Goal: Transaction & Acquisition: Obtain resource

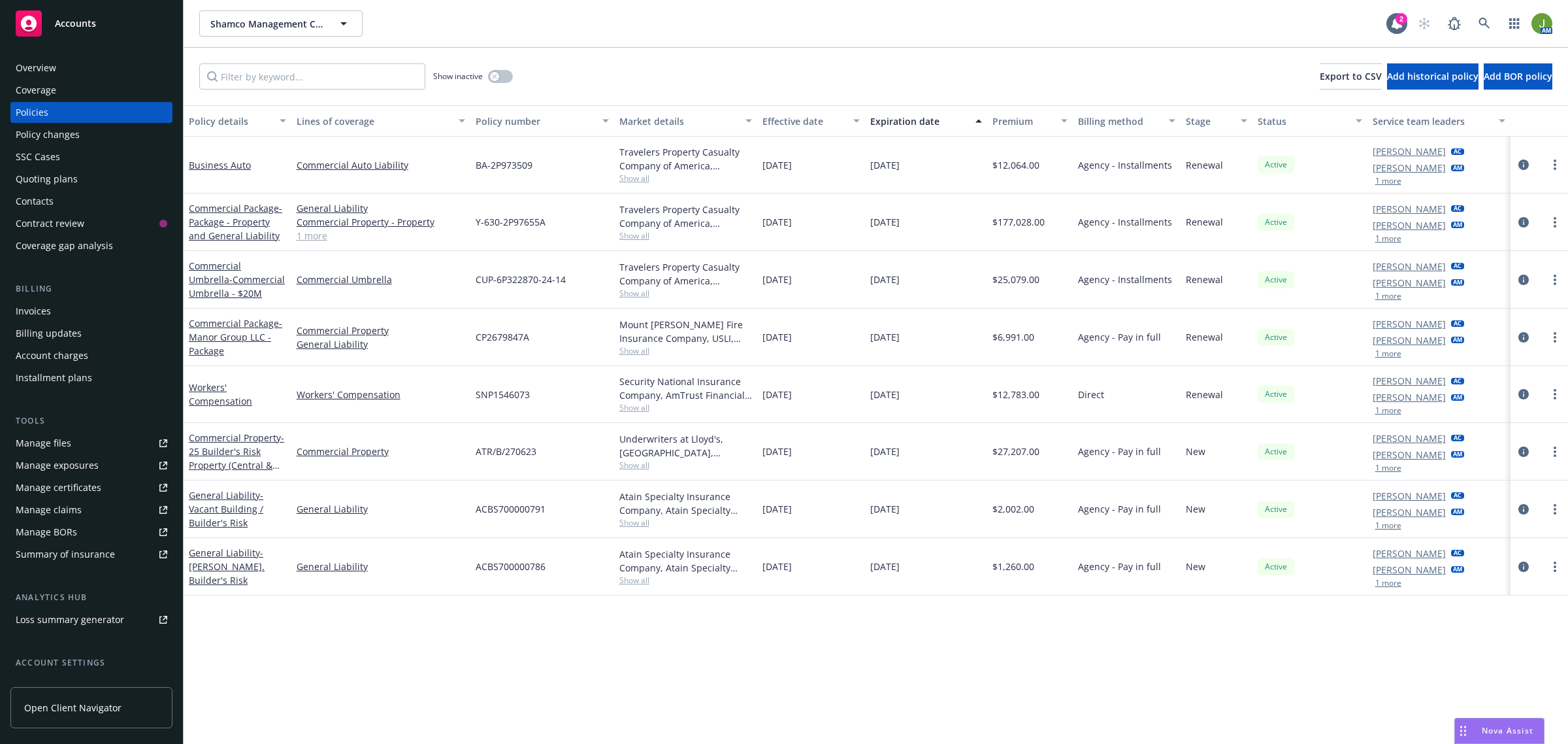
click at [76, 23] on span "Accounts" at bounding box center [75, 23] width 41 height 11
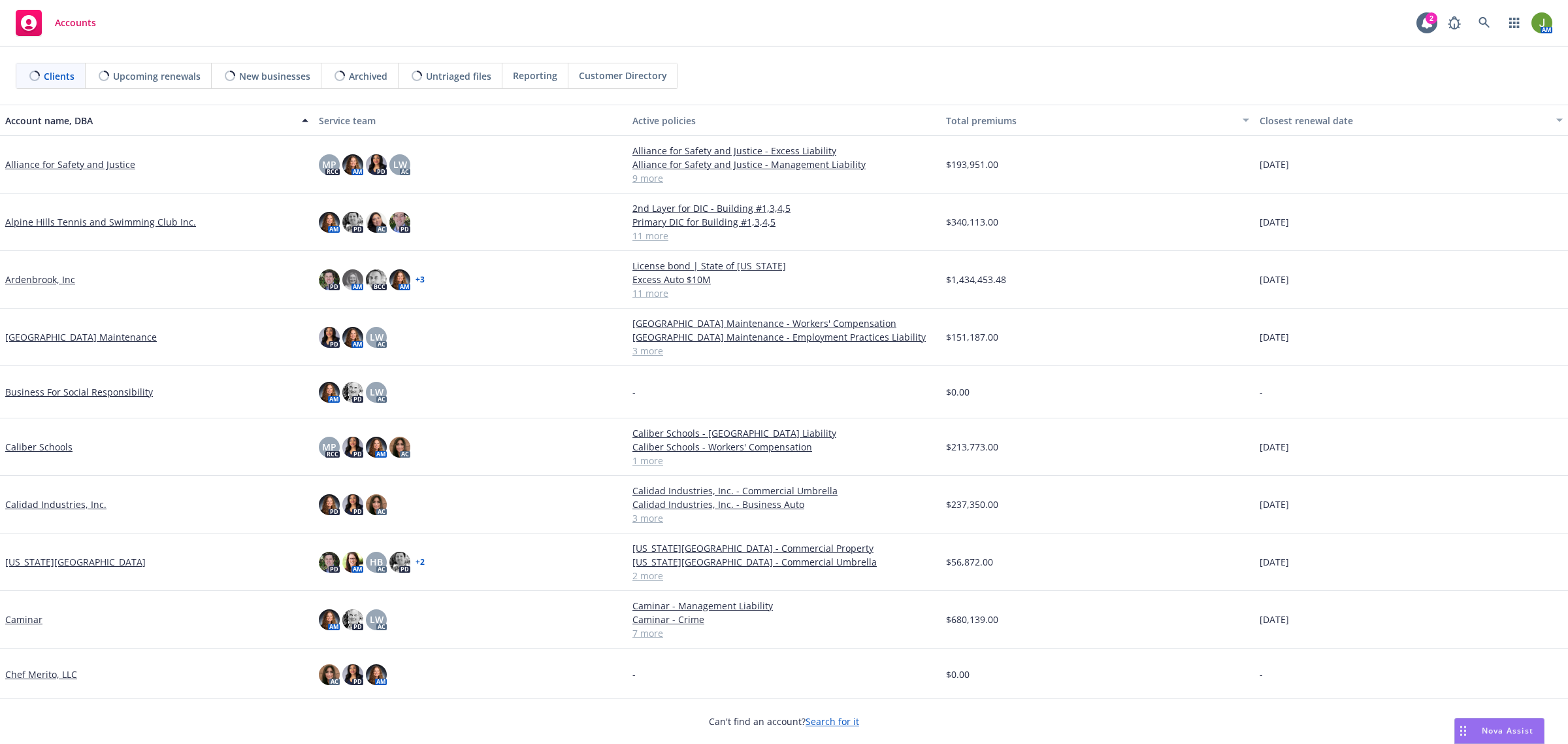
click at [30, 282] on link "Ardenbrook, Inc" at bounding box center [39, 280] width 70 height 13
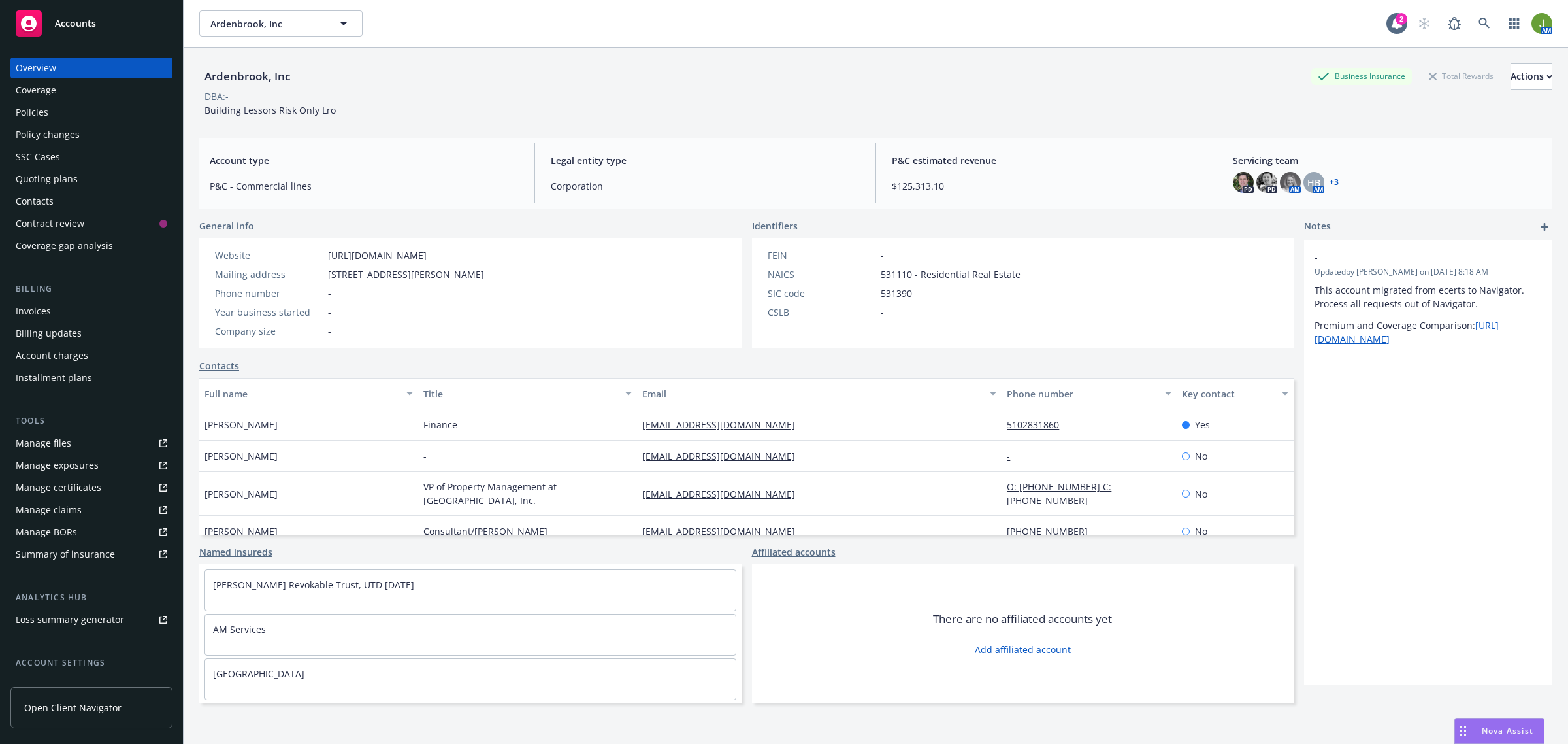
click at [54, 443] on div "Manage files" at bounding box center [43, 443] width 56 height 21
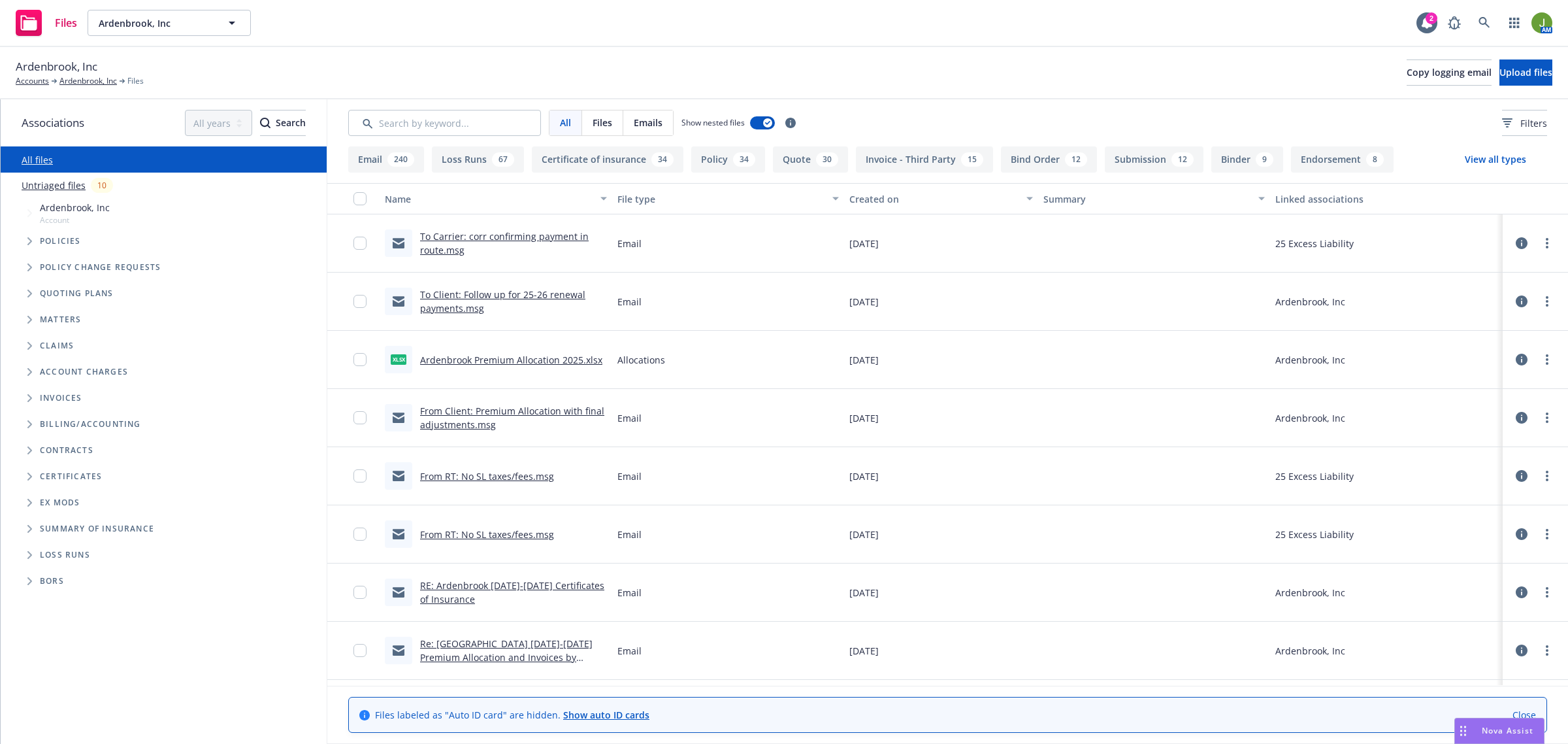
click at [73, 74] on span "Ardenbrook, Inc" at bounding box center [56, 67] width 82 height 17
click at [75, 87] on div "Ardenbrook, Inc Accounts Ardenbrook, Inc Files Copy logging email Upload files" at bounding box center [784, 73] width 1568 height 52
click at [77, 81] on link "Ardenbrook, Inc" at bounding box center [88, 81] width 58 height 12
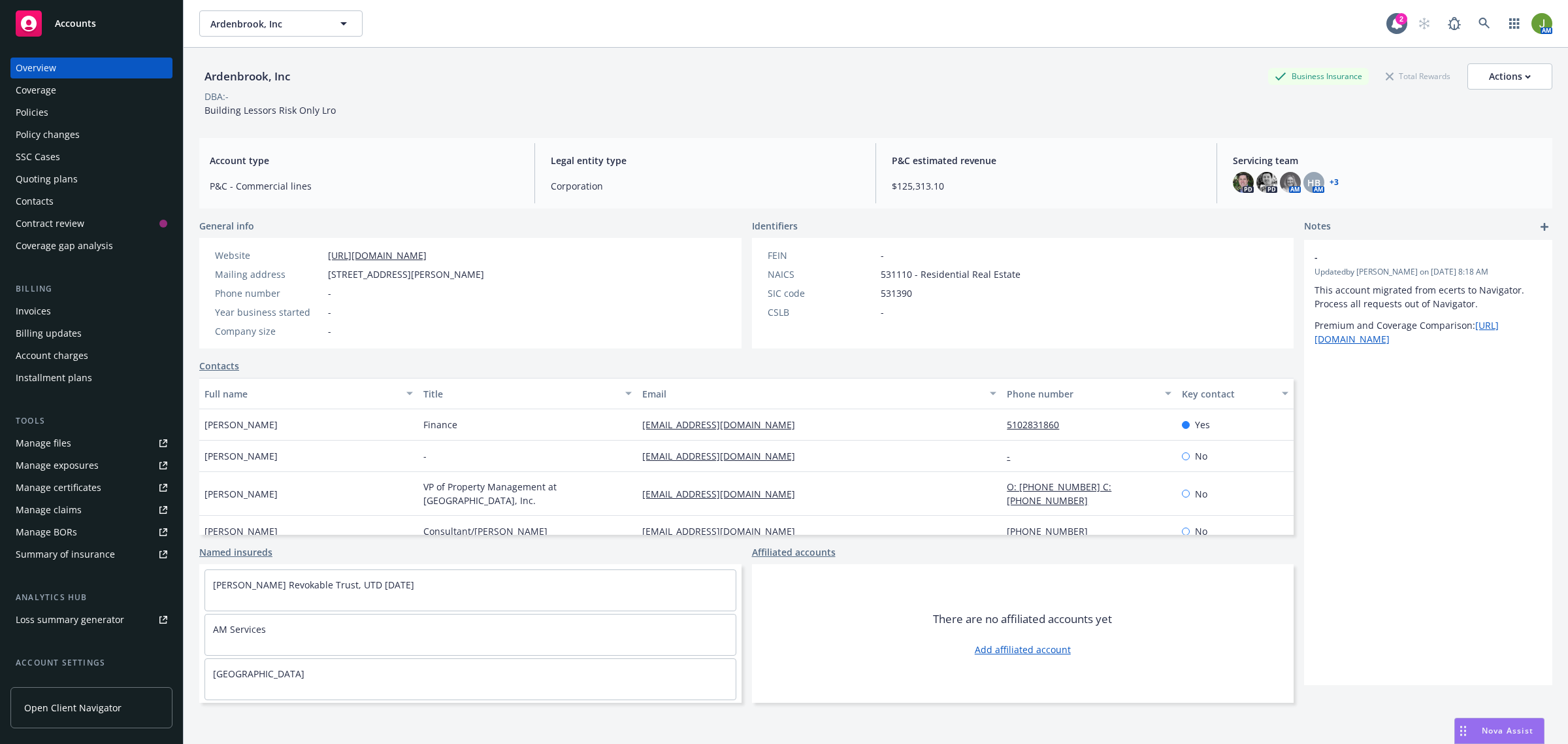
click at [39, 311] on div "Invoices" at bounding box center [33, 311] width 36 height 21
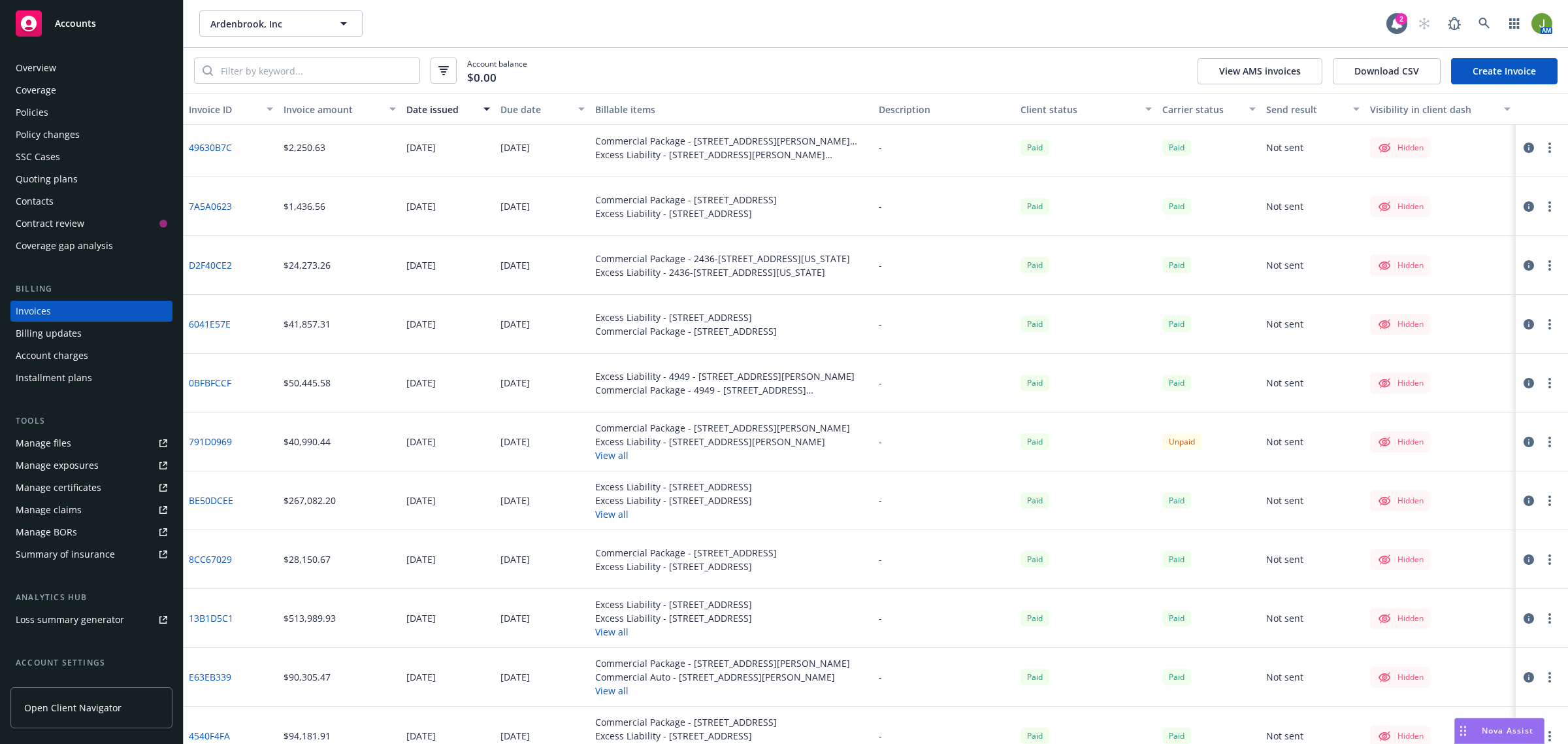
scroll to position [735, 0]
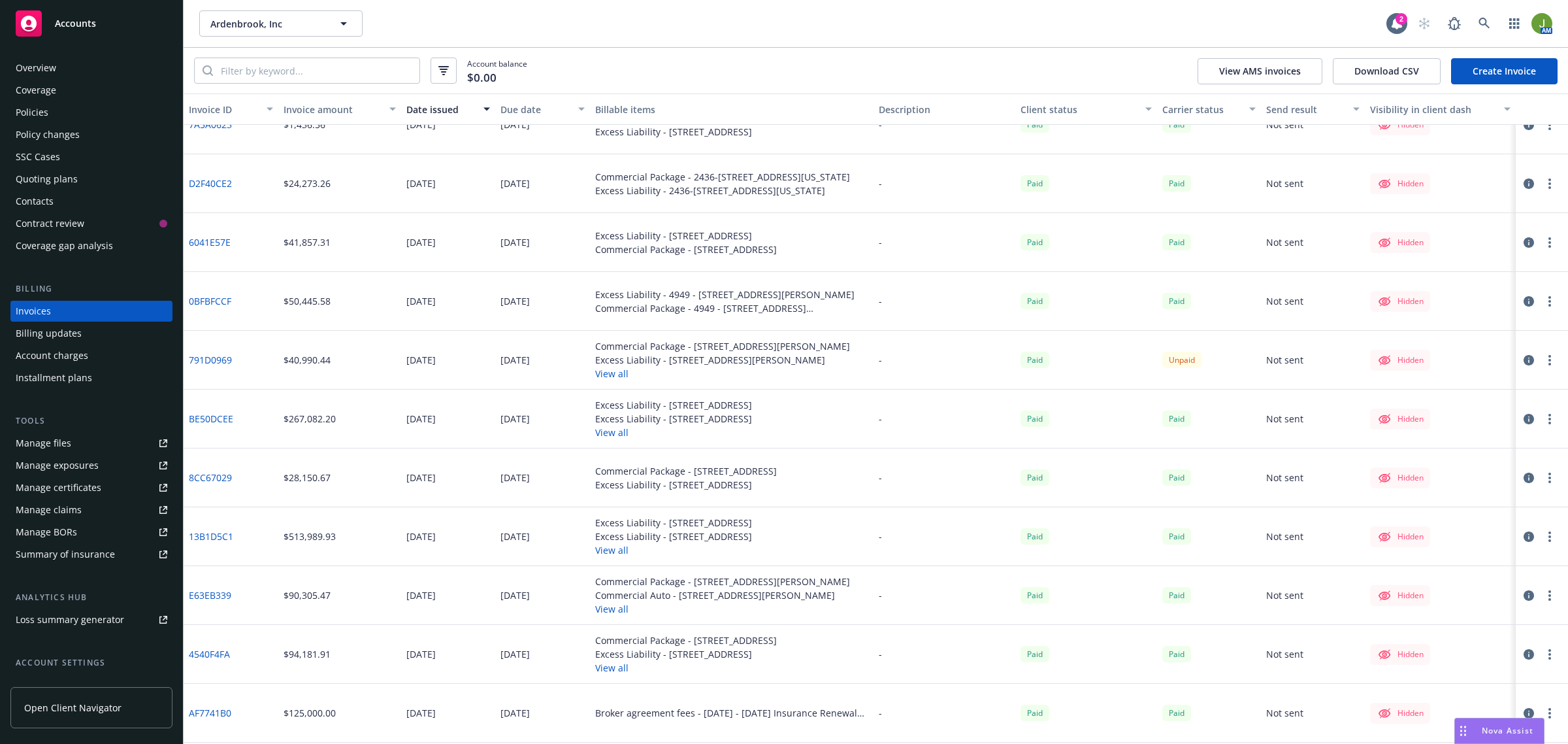
click at [1521, 424] on button "button" at bounding box center [1529, 419] width 15 height 15
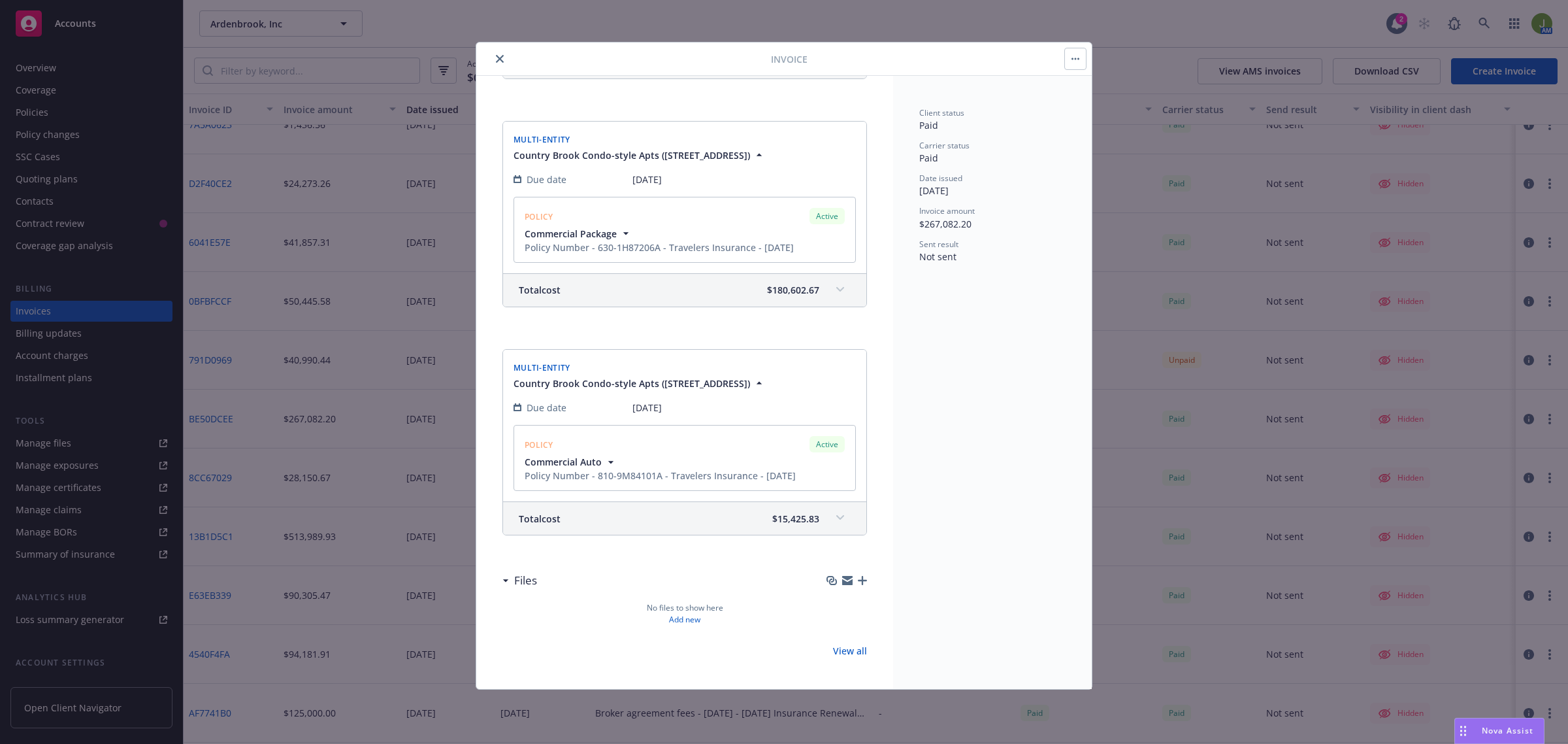
scroll to position [673, 0]
click at [496, 59] on icon "close" at bounding box center [500, 59] width 8 height 8
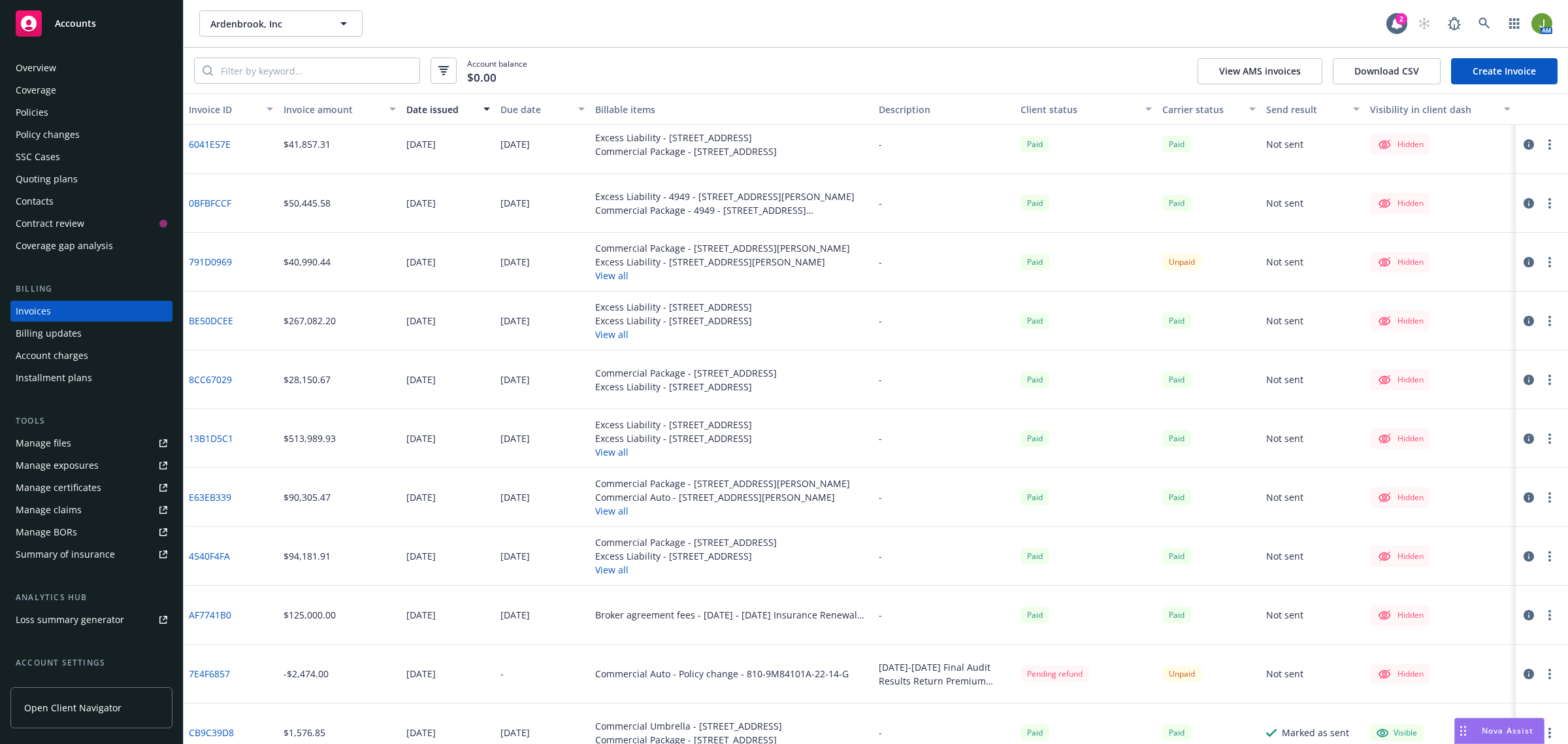
scroll to position [899, 0]
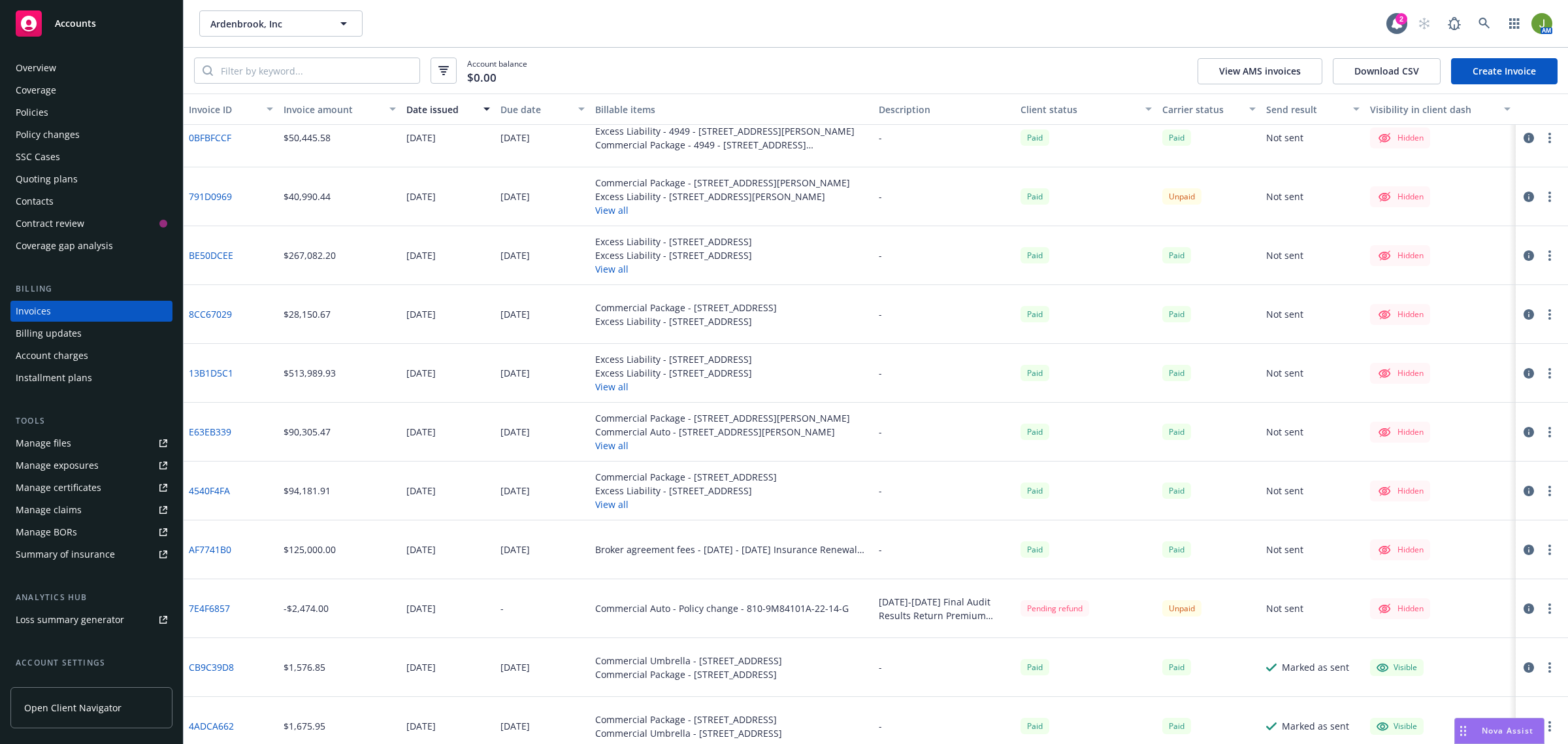
click at [1524, 547] on icon "button" at bounding box center [1529, 550] width 11 height 11
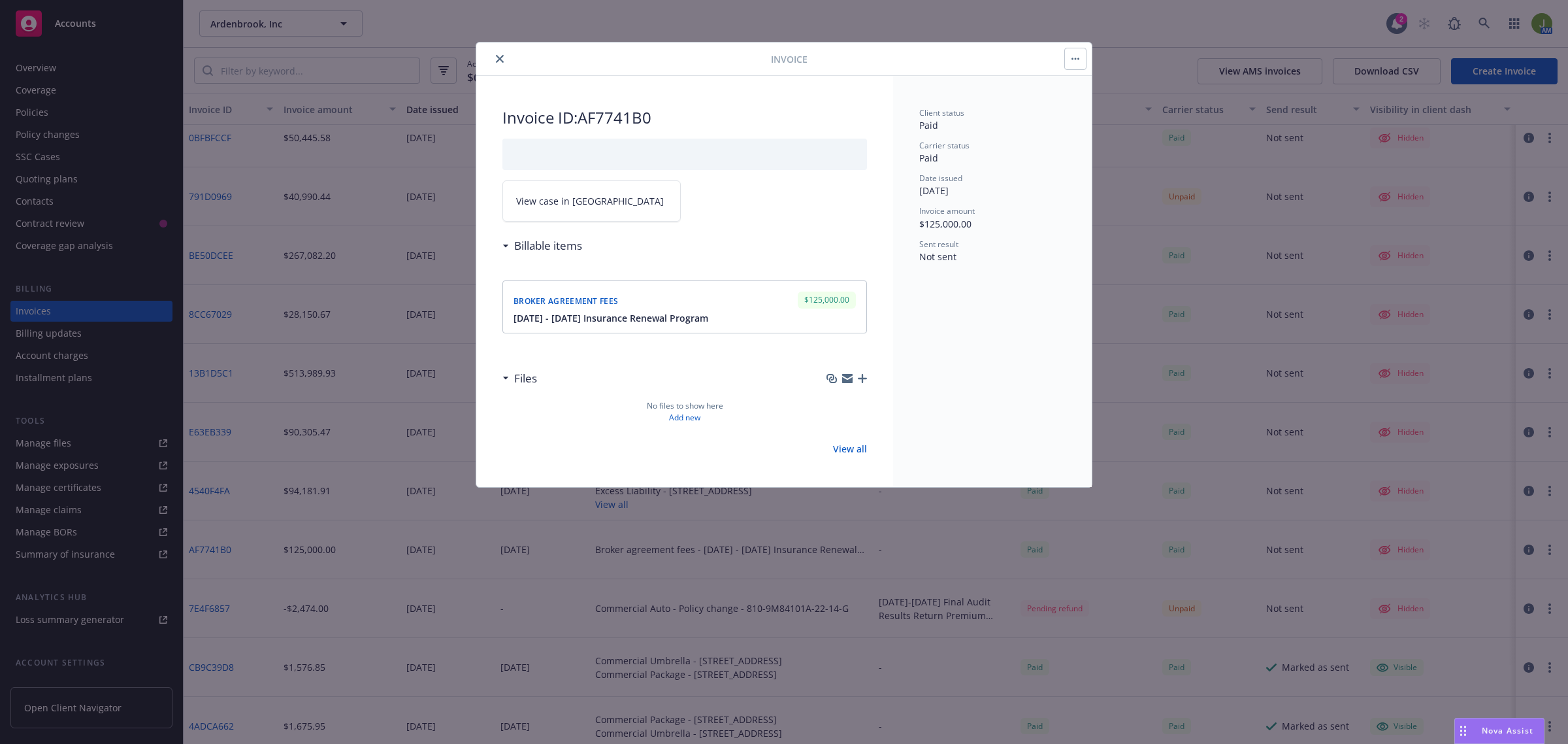
click at [497, 62] on icon "close" at bounding box center [500, 59] width 8 height 8
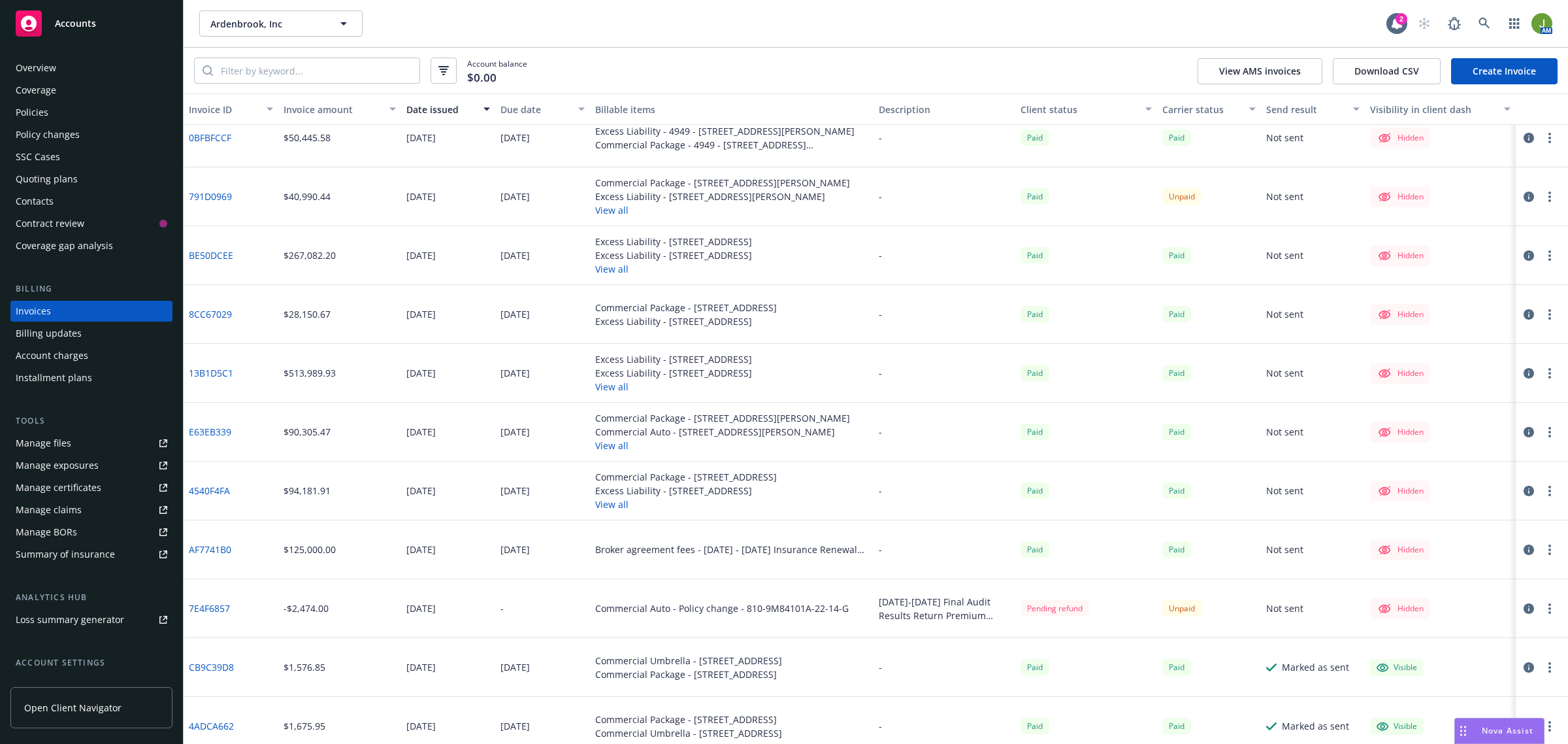
click at [1524, 547] on icon "button" at bounding box center [1529, 550] width 11 height 11
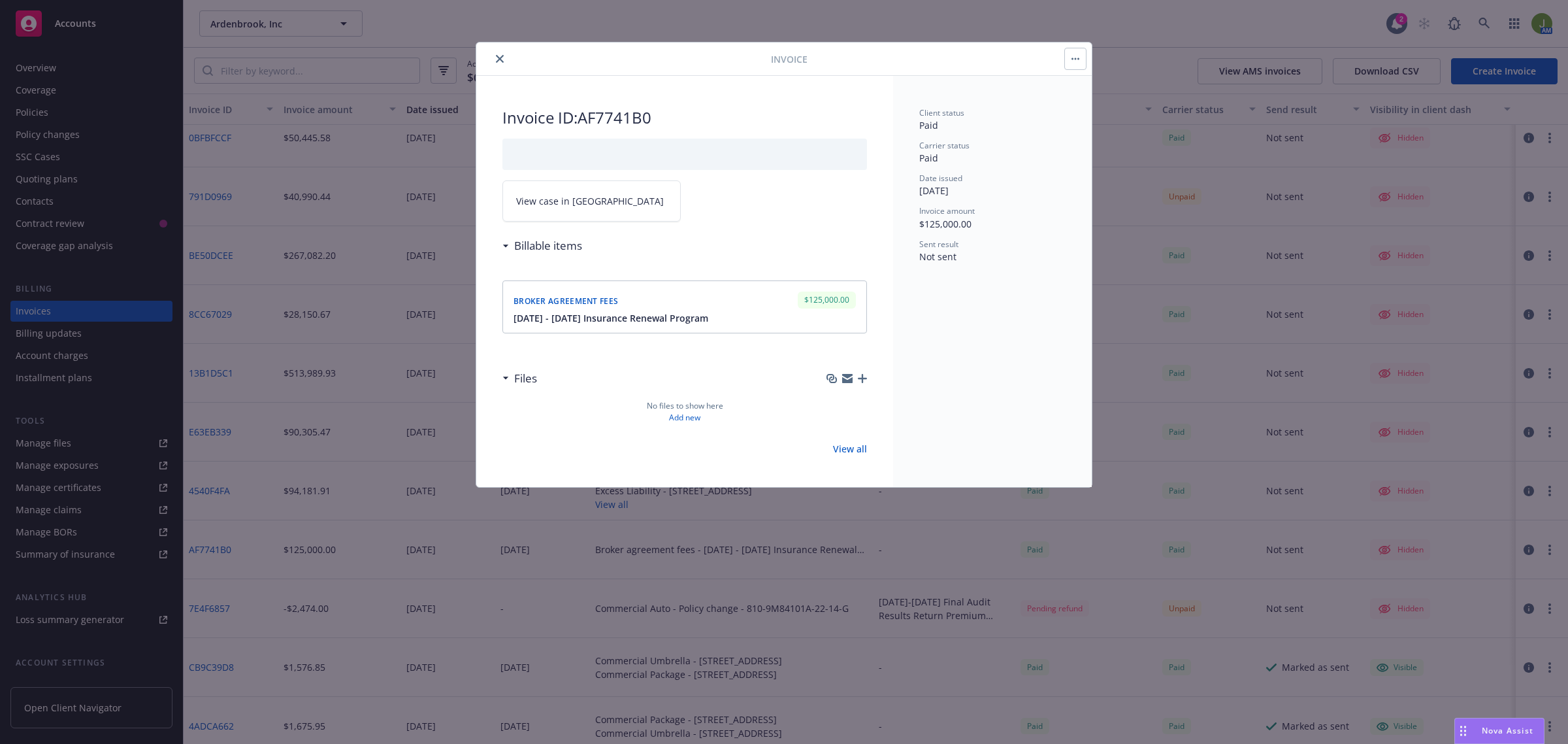
click at [493, 62] on button "close" at bounding box center [500, 59] width 15 height 15
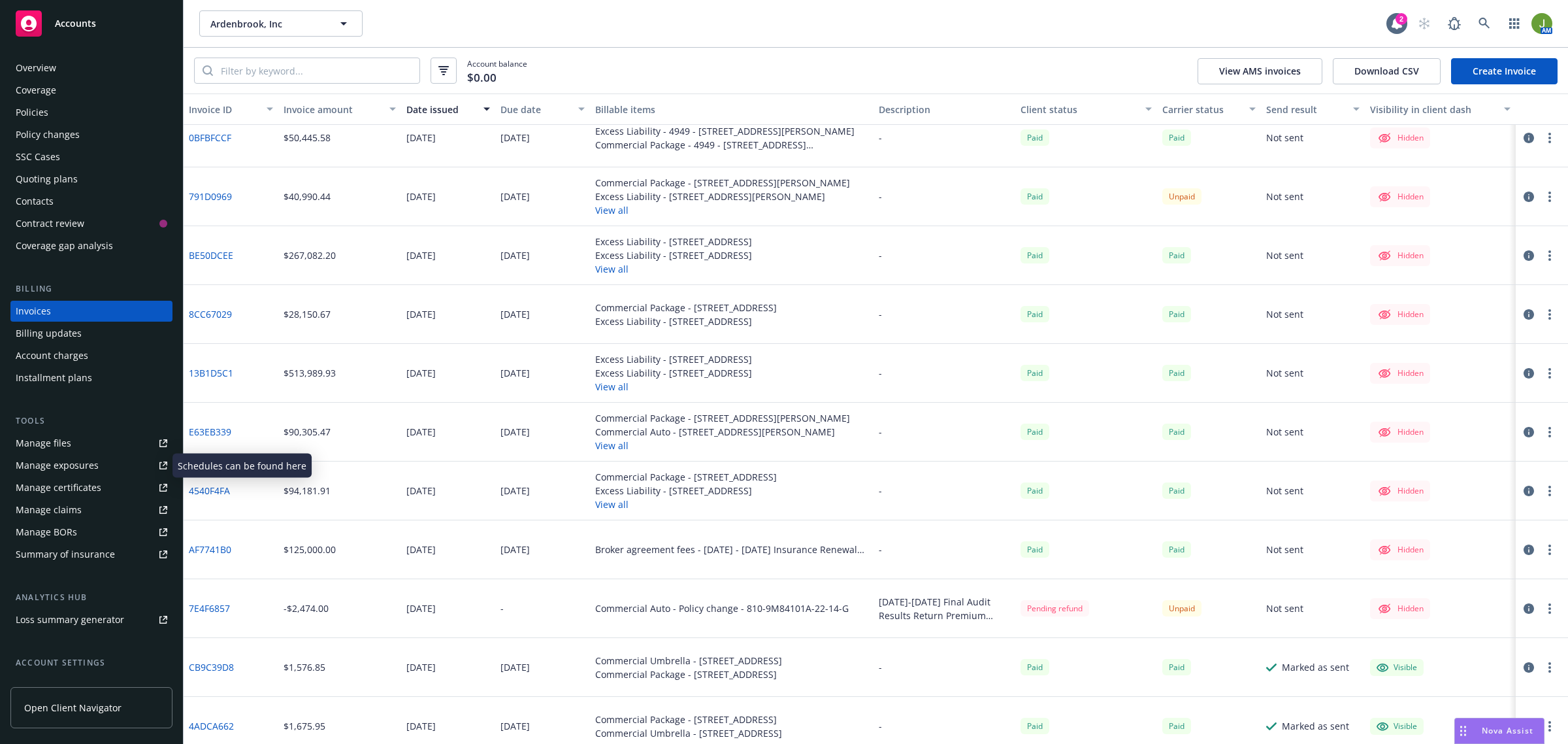
click at [86, 438] on link "Manage files" at bounding box center [91, 443] width 162 height 21
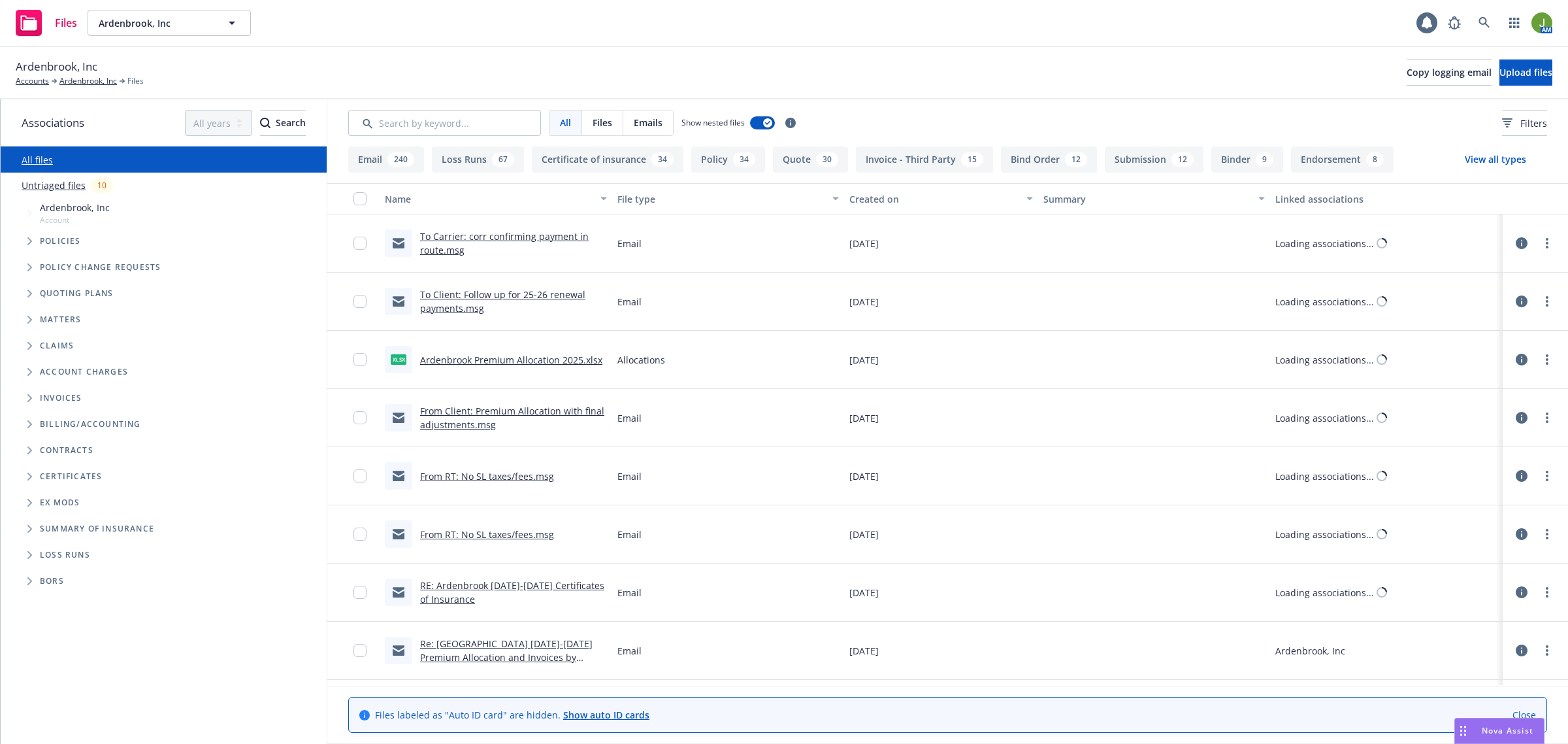
click at [435, 116] on input "Search by keyword..." at bounding box center [444, 122] width 193 height 26
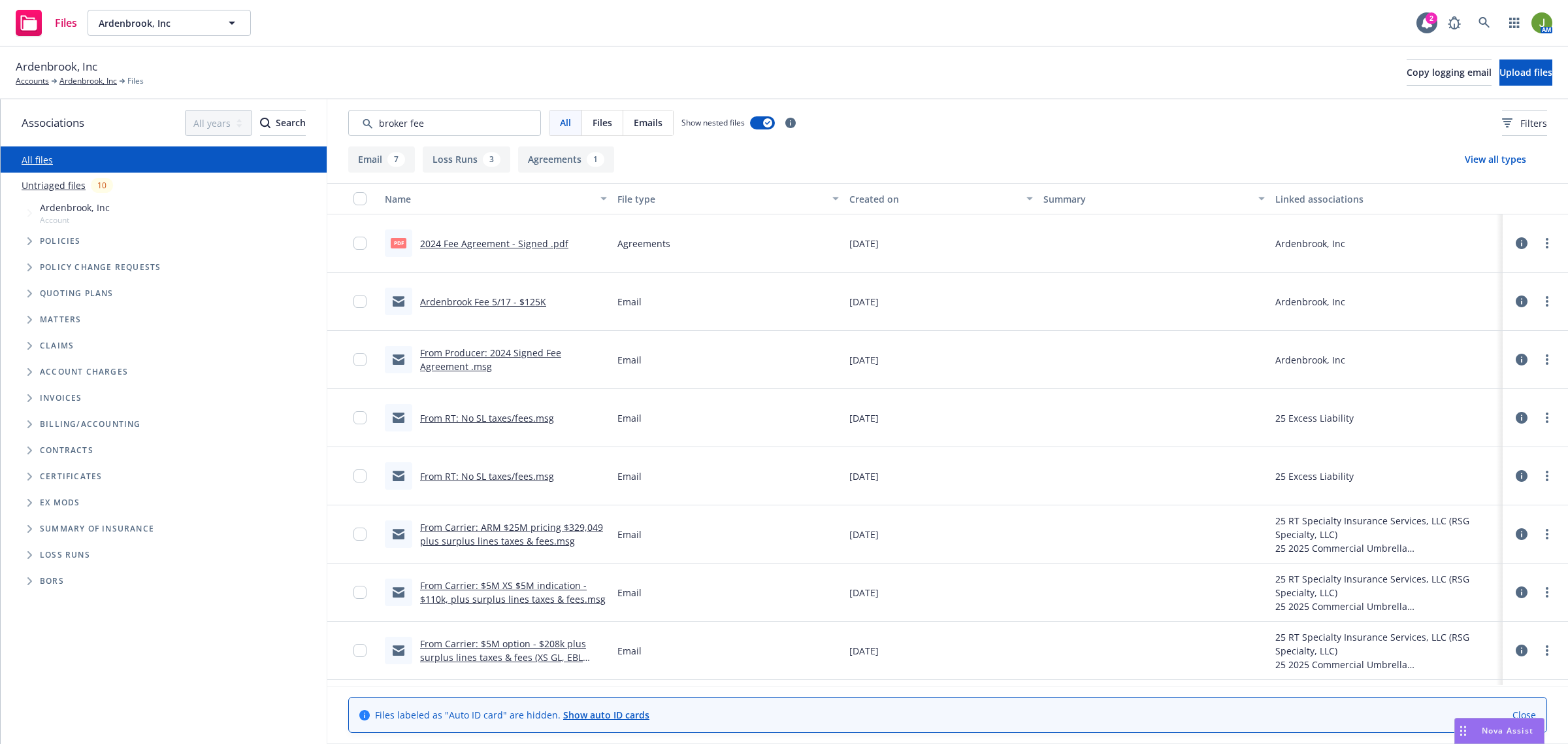
type input "broker fee"
click at [523, 243] on link "2024 Fee Agreement - Signed .pdf" at bounding box center [494, 243] width 148 height 12
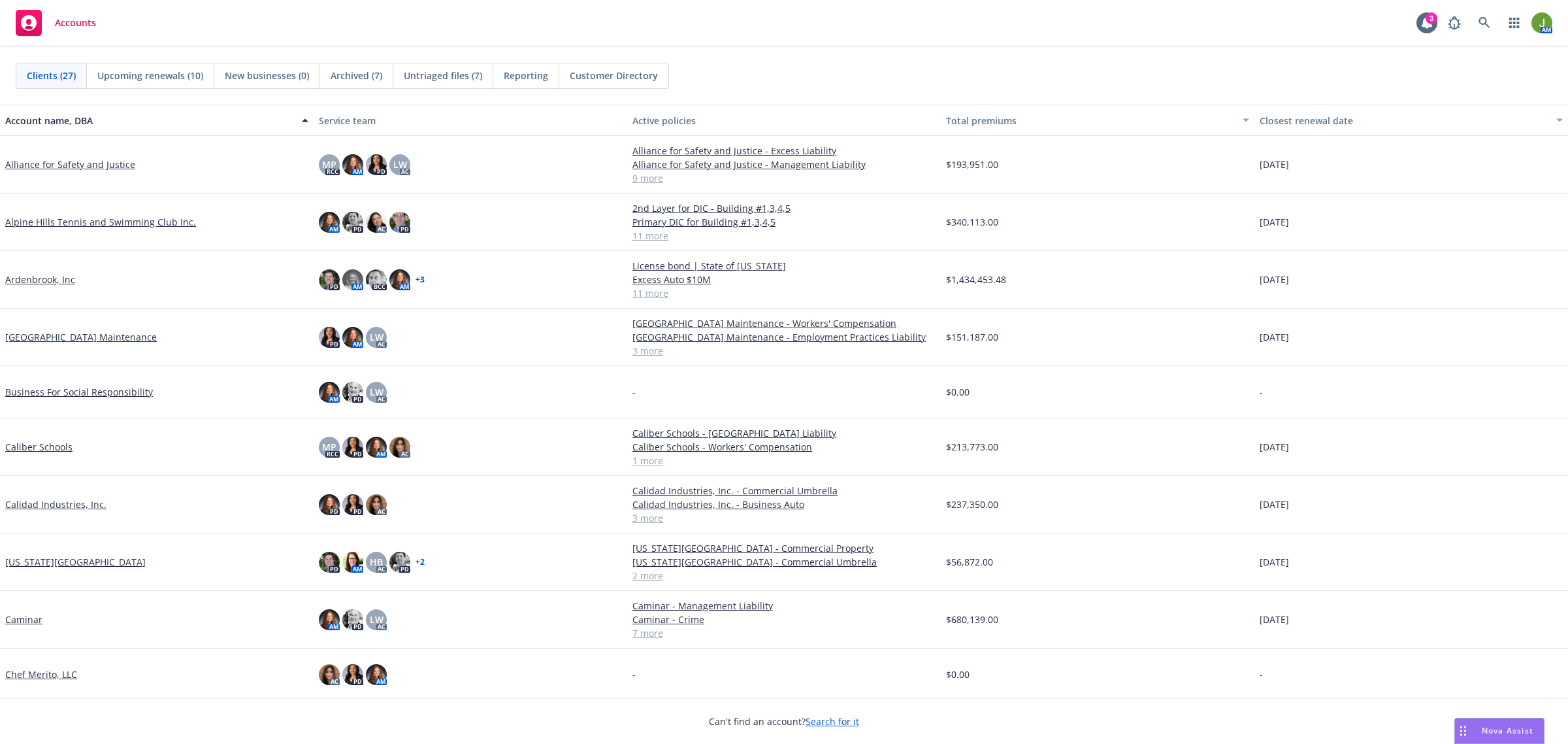
click at [99, 170] on link "Alliance for Safety and Justice" at bounding box center [69, 164] width 130 height 13
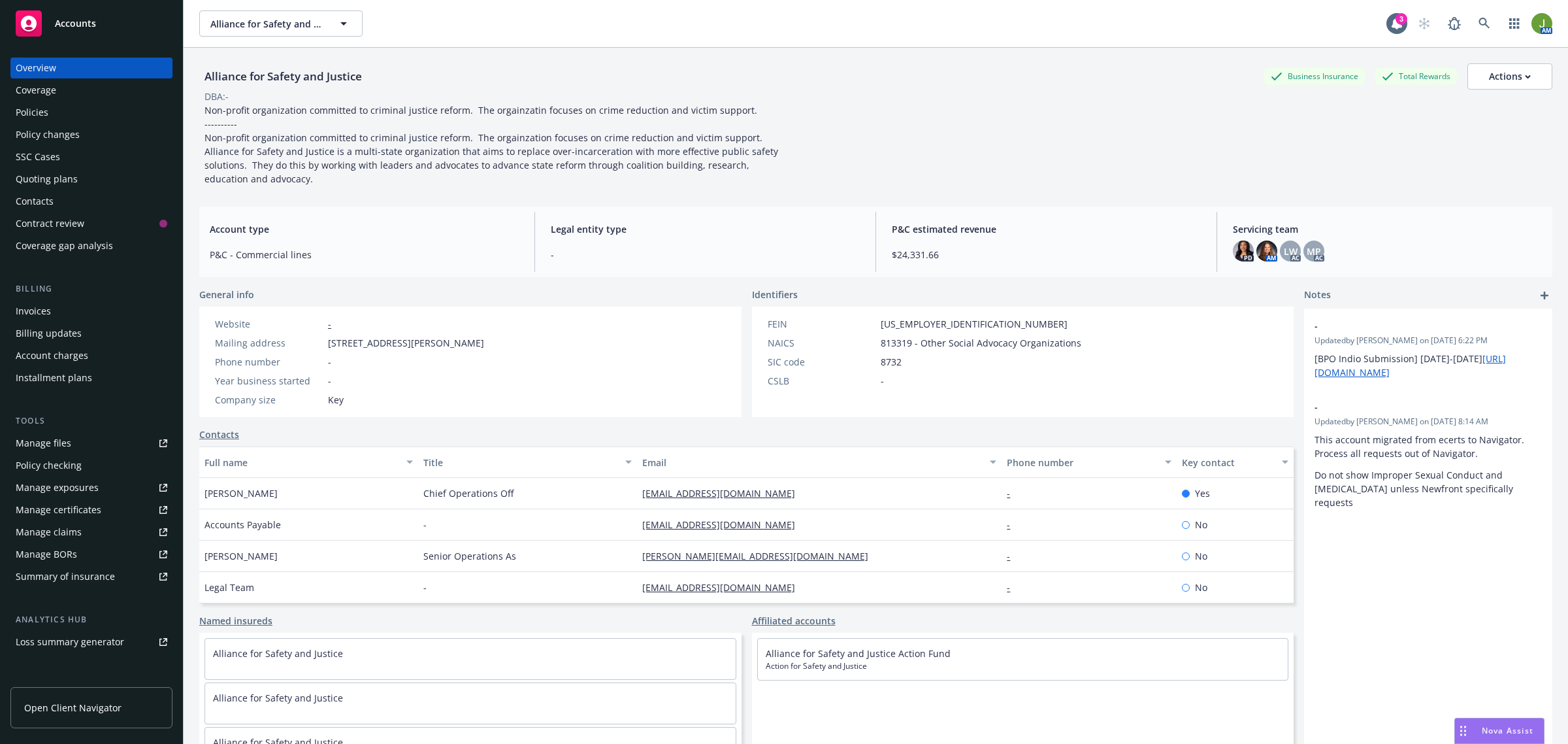
click at [52, 436] on div "Manage files" at bounding box center [43, 443] width 56 height 21
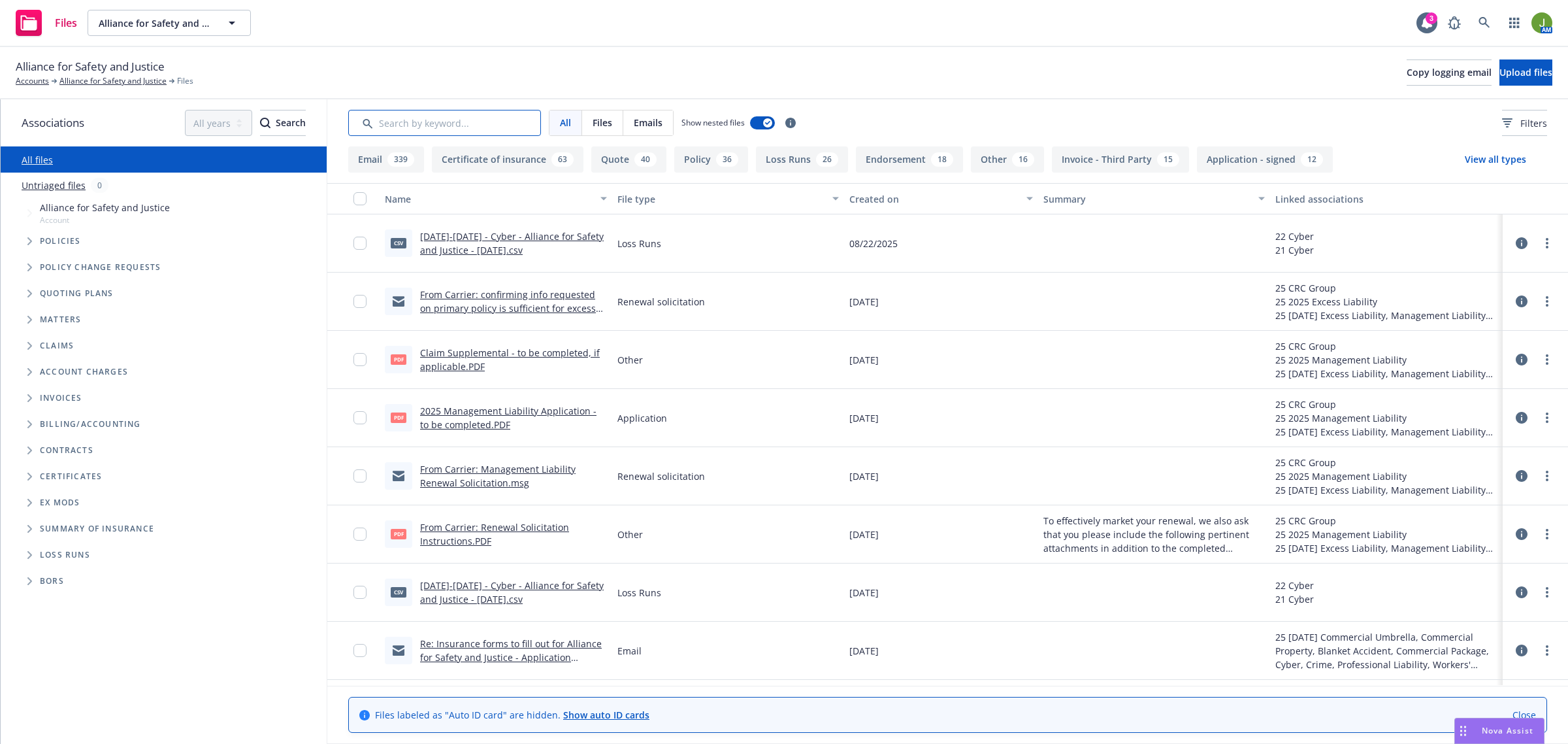
click at [436, 117] on input "Search by keyword..." at bounding box center [444, 122] width 193 height 26
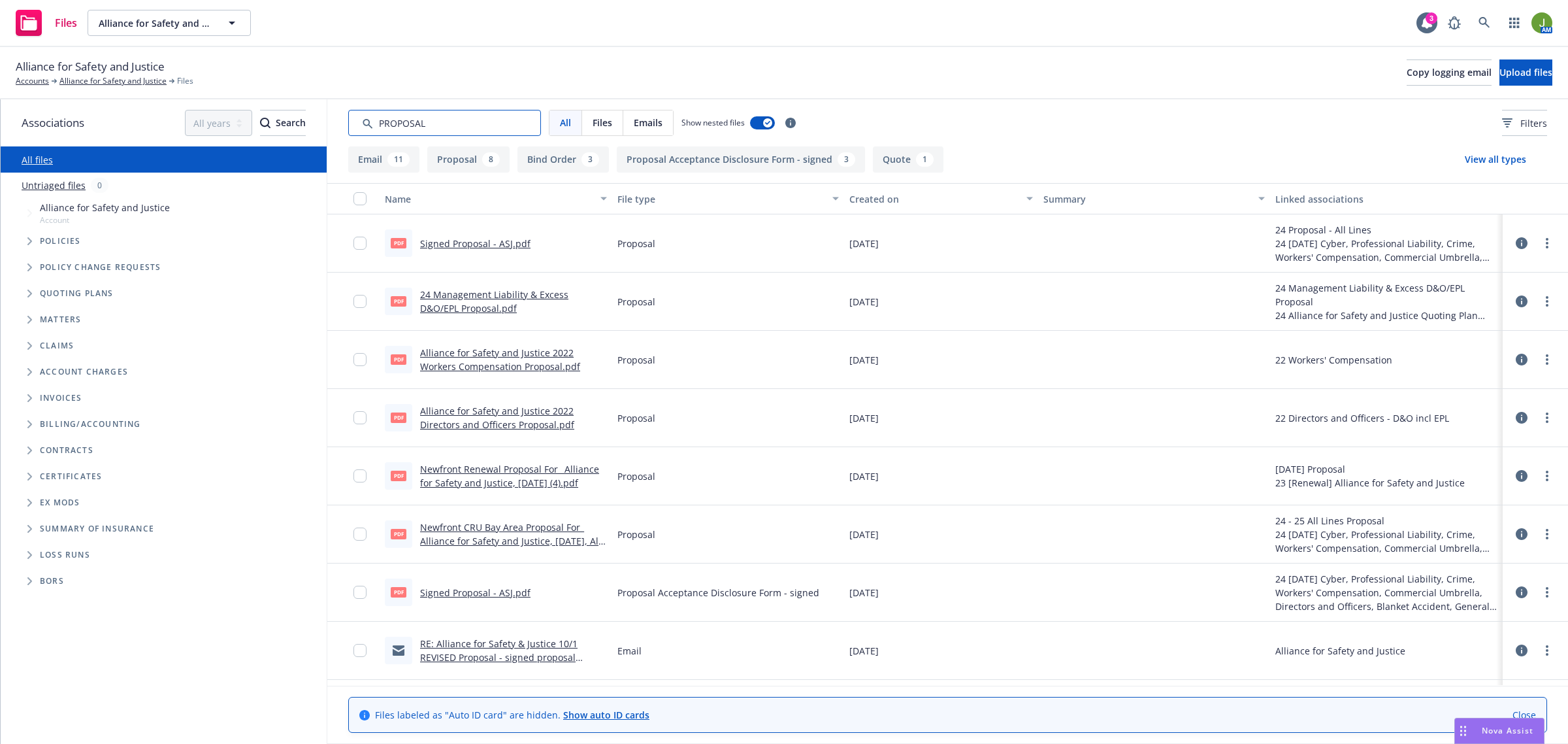
type input "PROPOSAL"
click at [491, 246] on link "Signed Proposal - ASJ.pdf" at bounding box center [475, 243] width 110 height 12
click at [105, 83] on link "Alliance for Safety and Justice" at bounding box center [113, 81] width 108 height 12
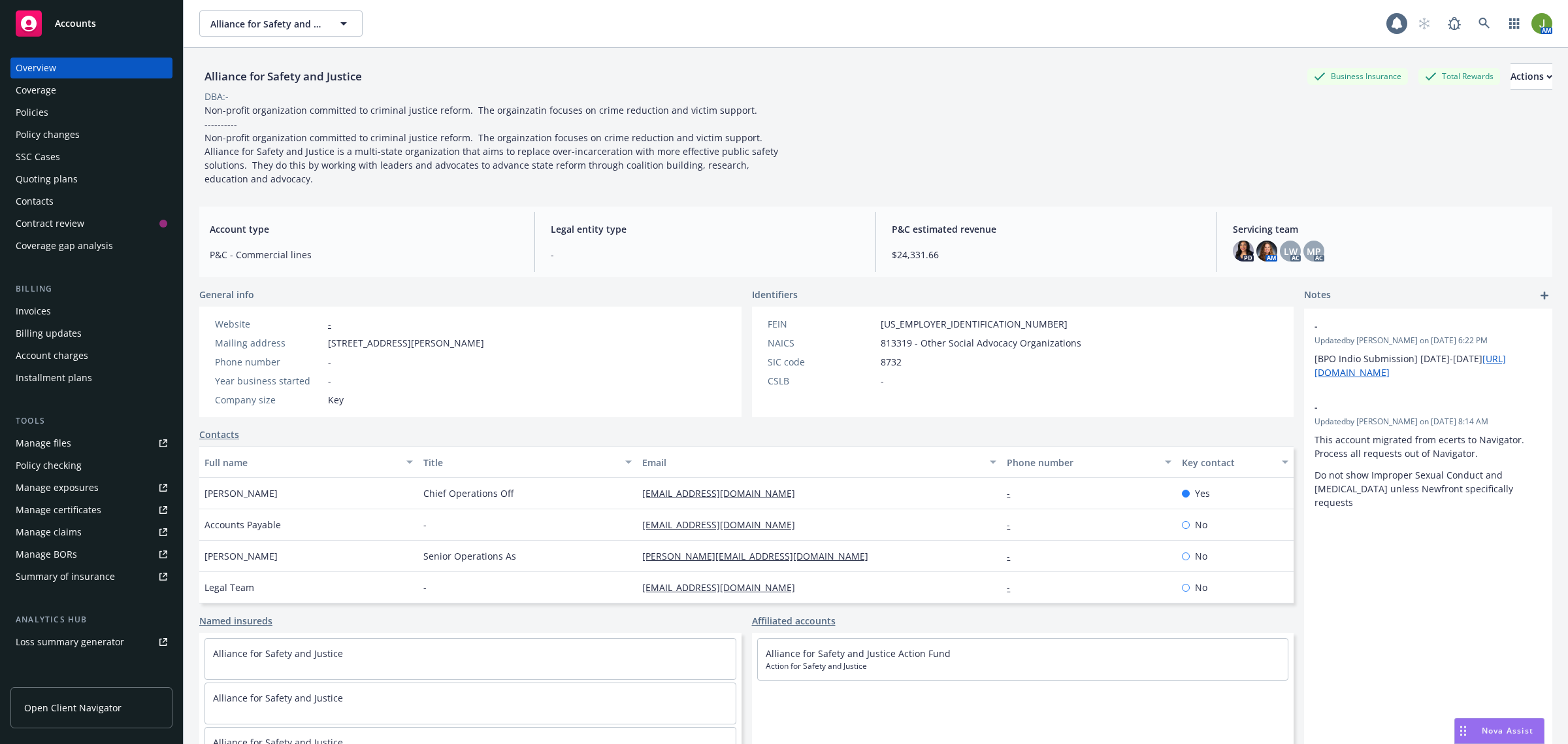
click at [66, 117] on div "Policies" at bounding box center [91, 112] width 152 height 21
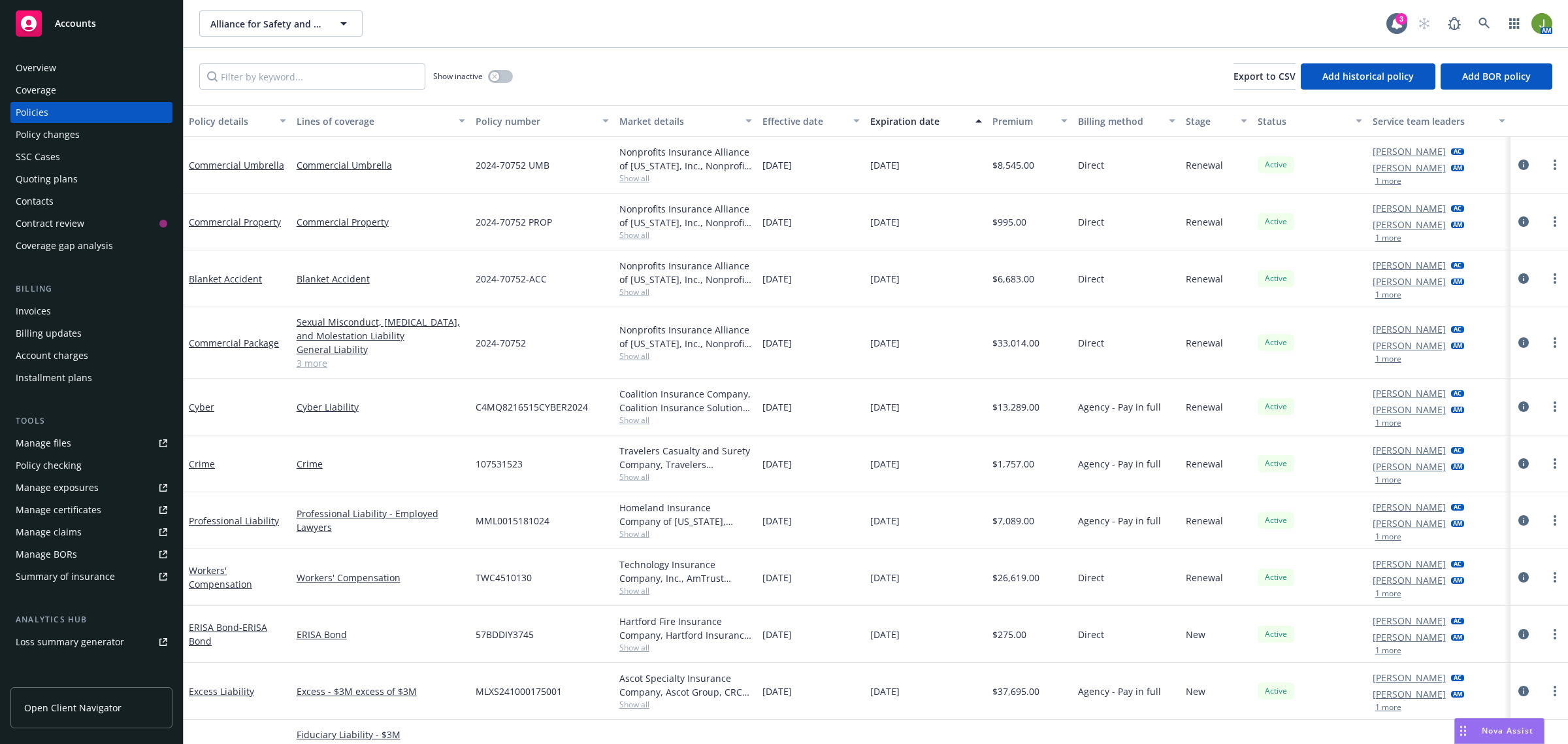
click at [60, 177] on div "Quoting plans" at bounding box center [46, 179] width 62 height 21
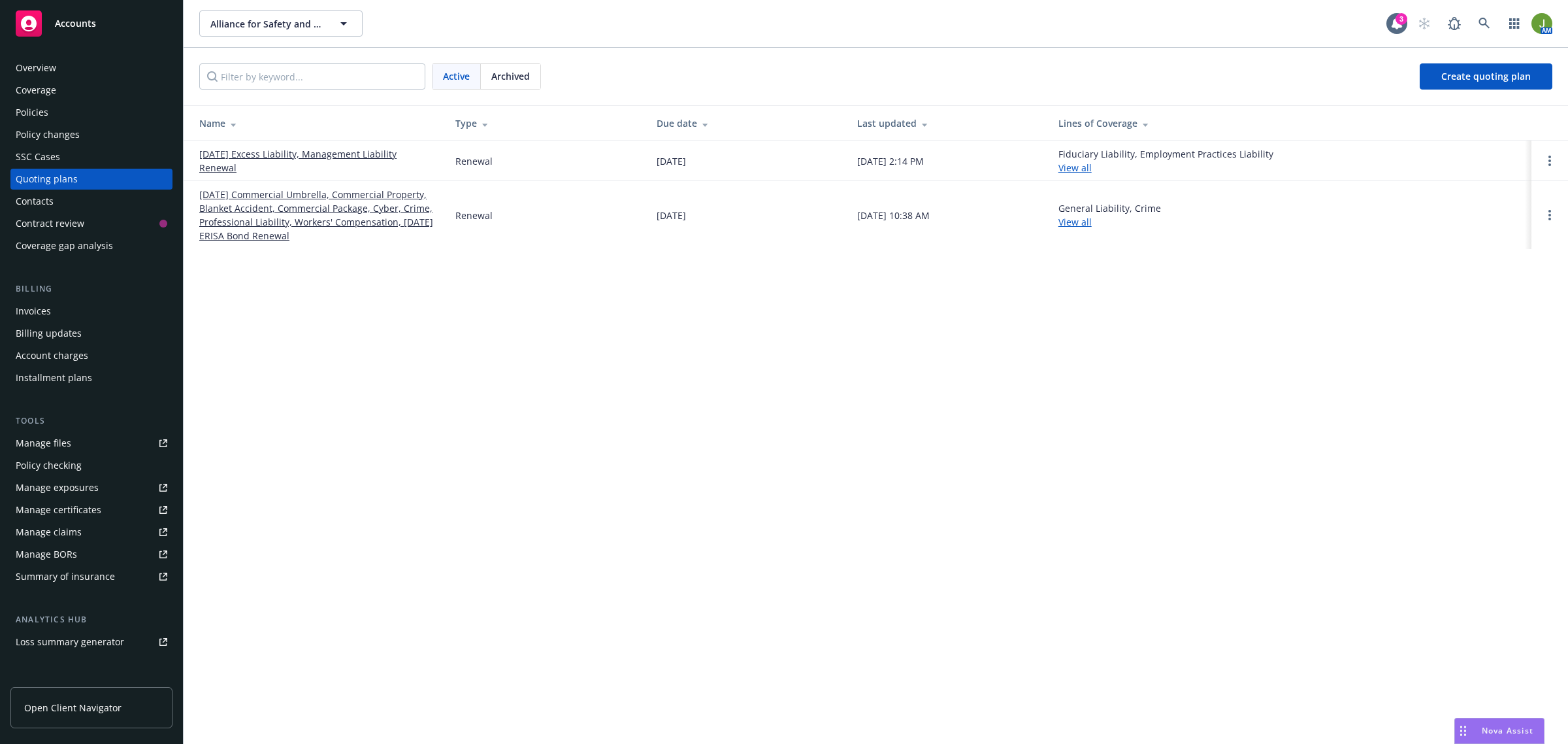
click at [240, 204] on link "[DATE] Commercial Umbrella, Commercial Property, Blanket Accident, Commercial P…" at bounding box center [316, 214] width 235 height 55
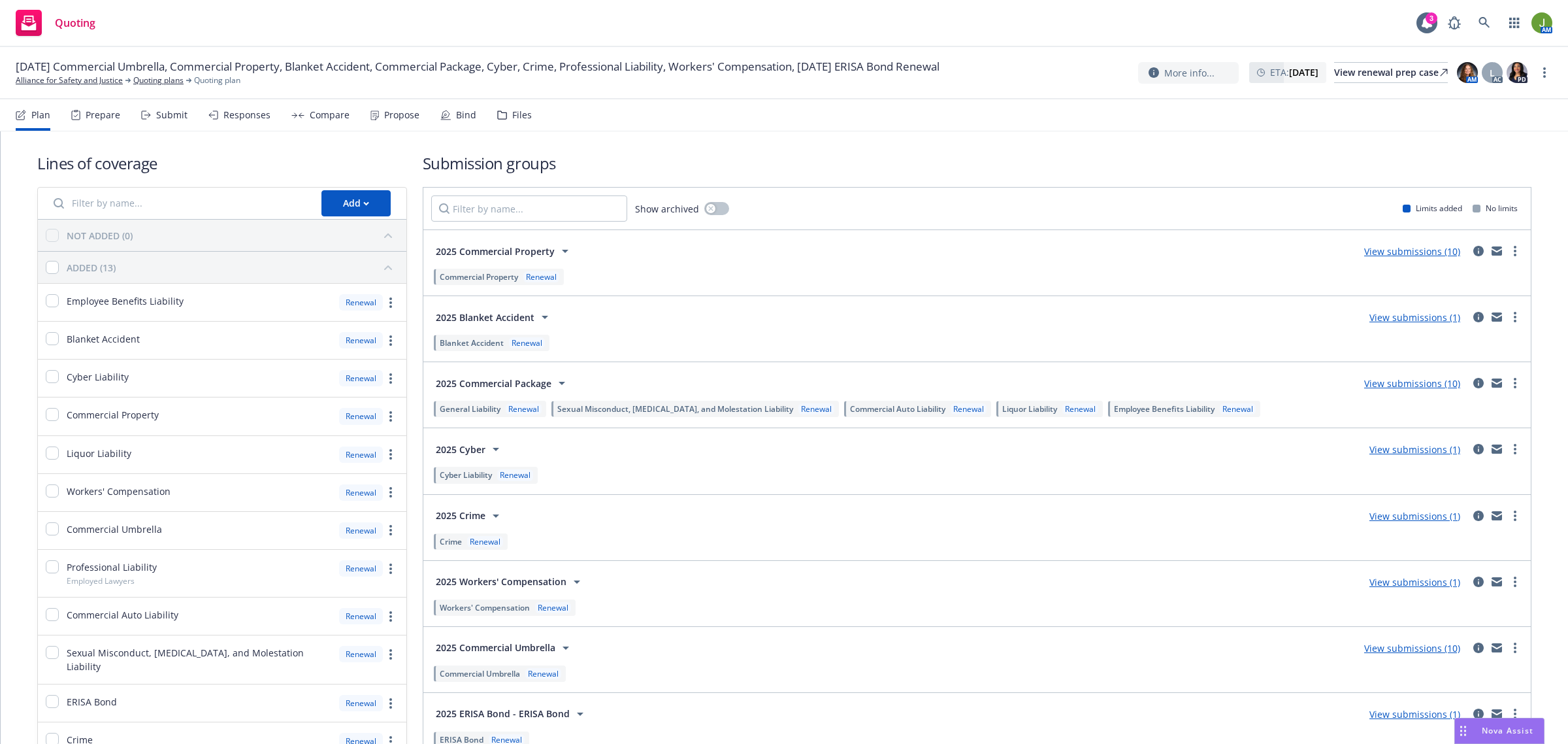
click at [919, 136] on div "Lines of coverage Add NOT ADDED (0) ADDED (13) Employee Benefits Liability Rene…" at bounding box center [784, 488] width 1494 height 714
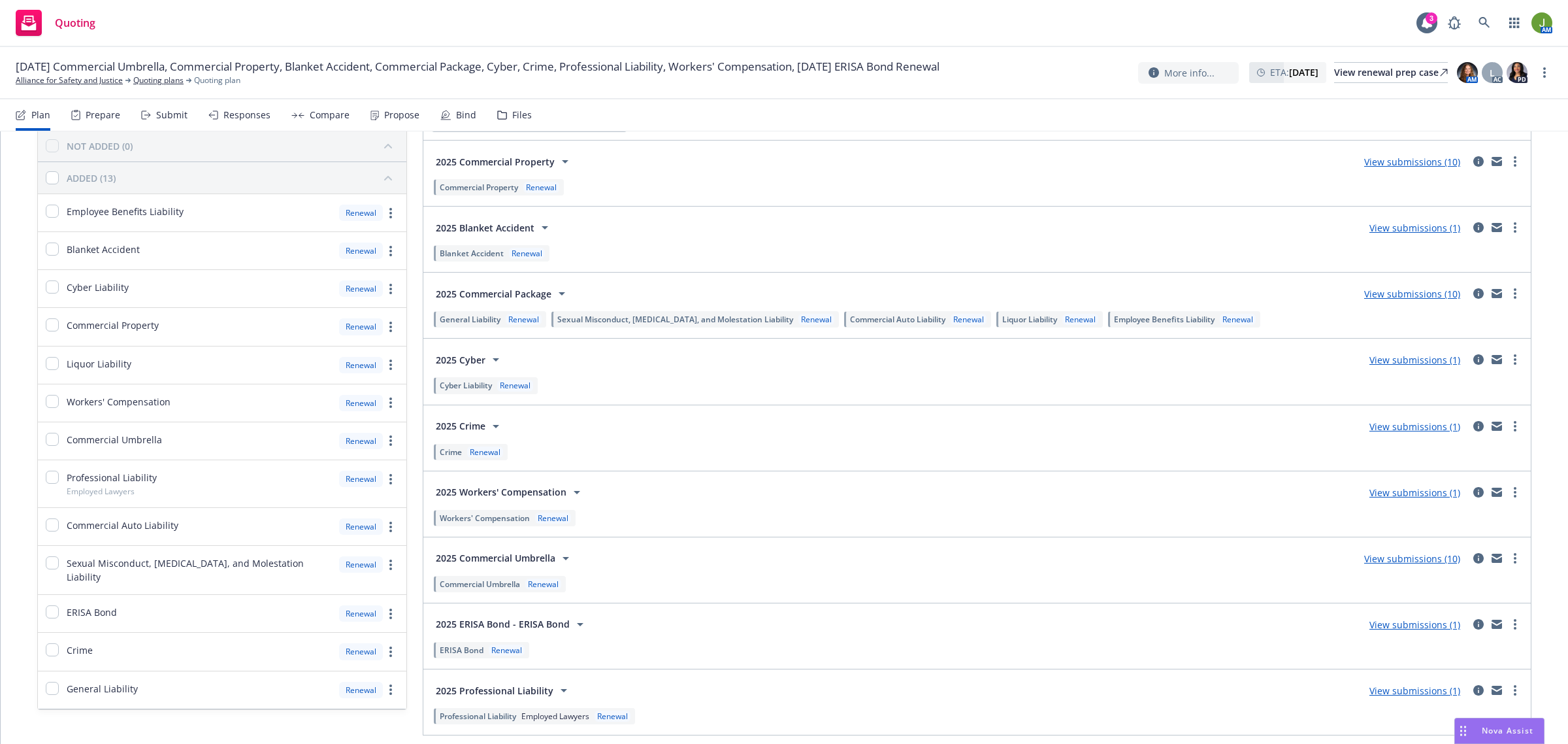
scroll to position [141, 0]
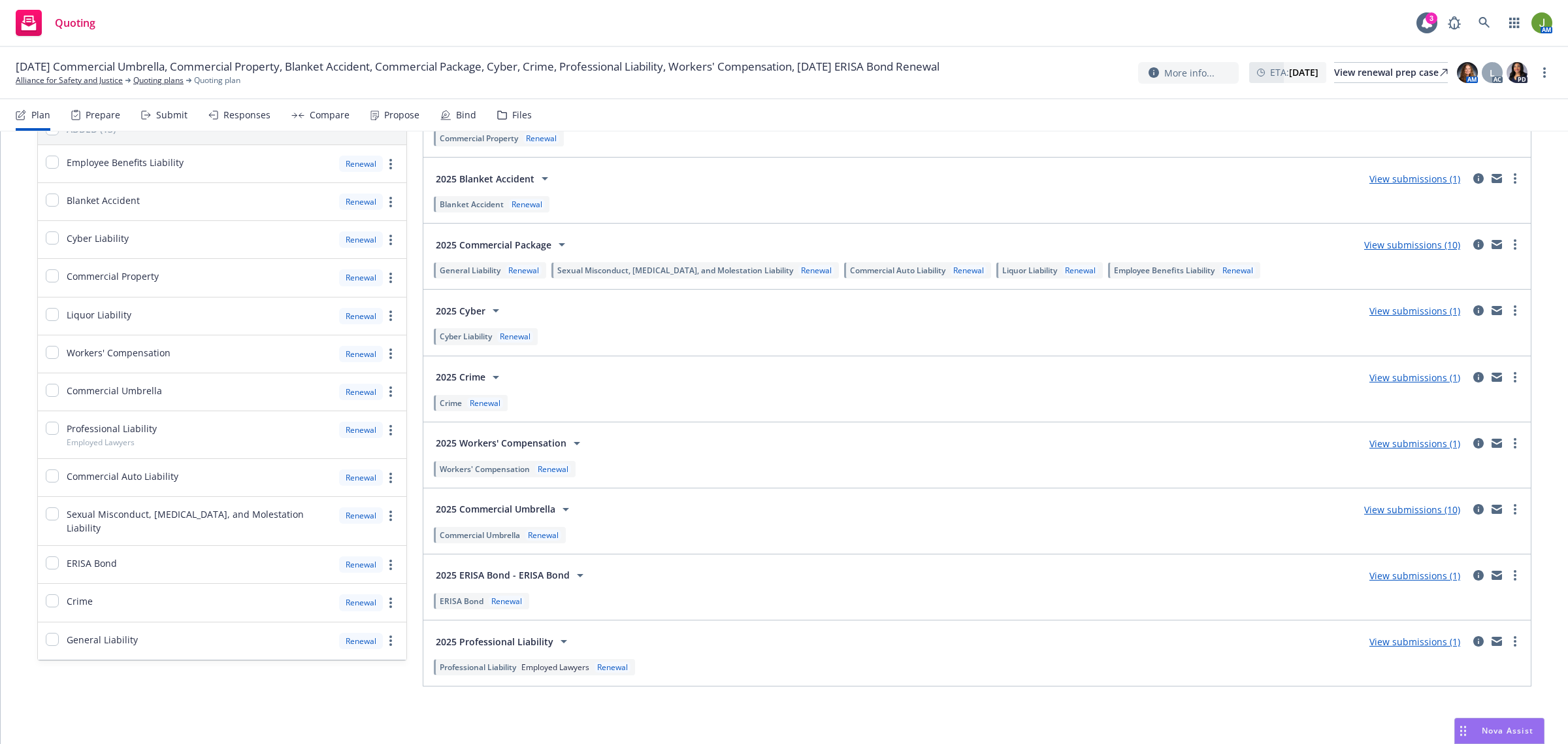
click at [1434, 242] on link "View submissions (10)" at bounding box center [1412, 244] width 96 height 12
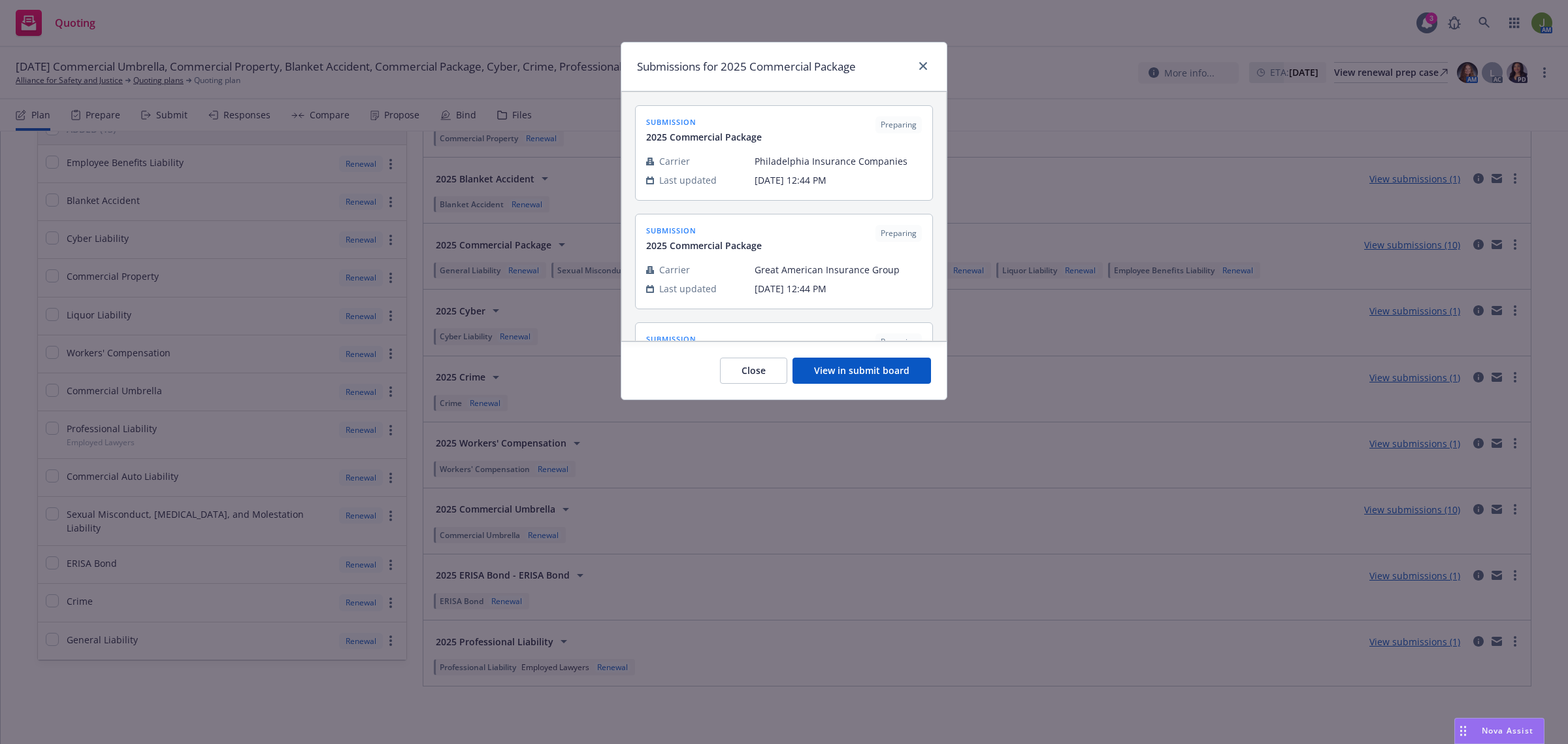
click at [902, 368] on button "View in submit board" at bounding box center [862, 370] width 138 height 26
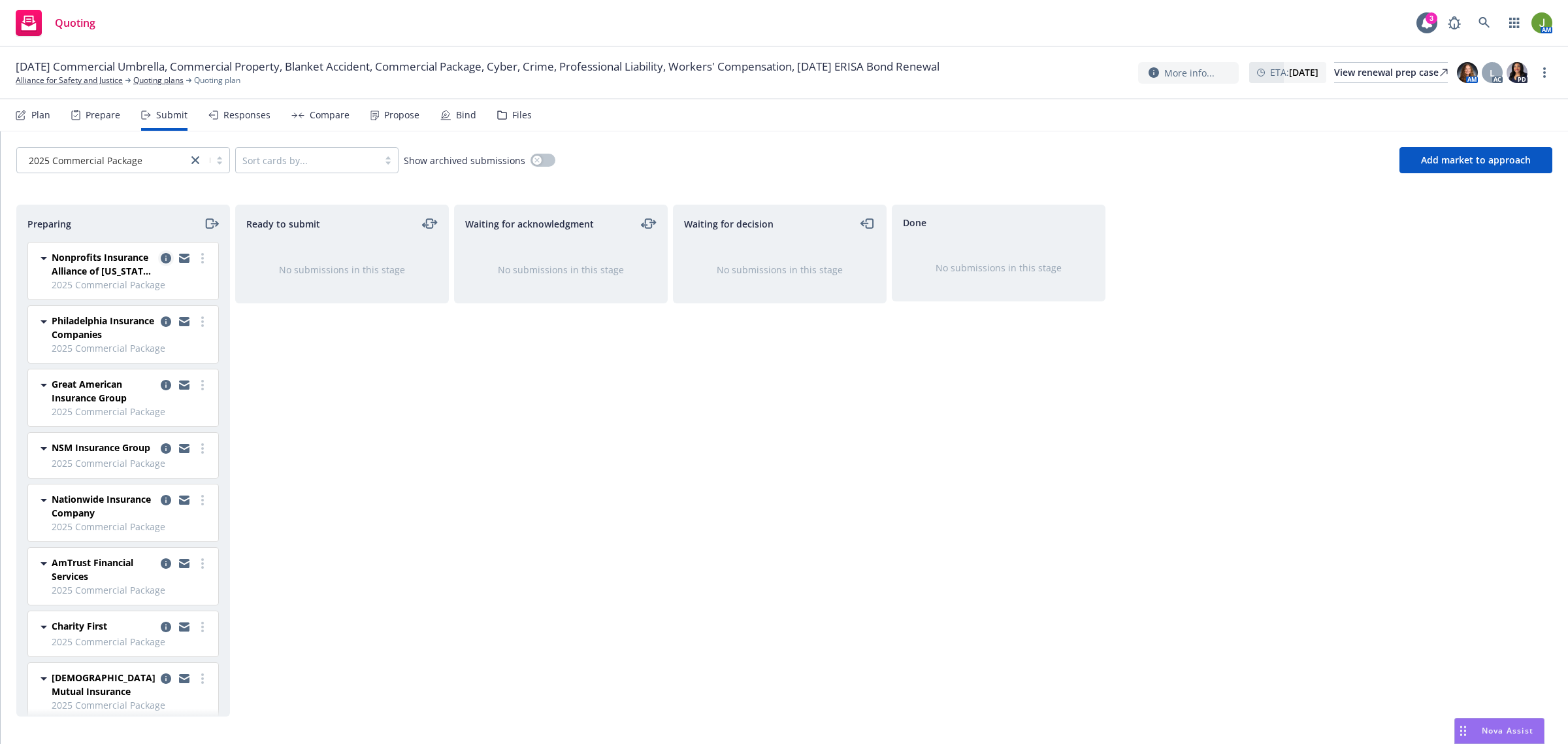
click at [160, 253] on icon "copy logging email" at bounding box center [165, 258] width 11 height 11
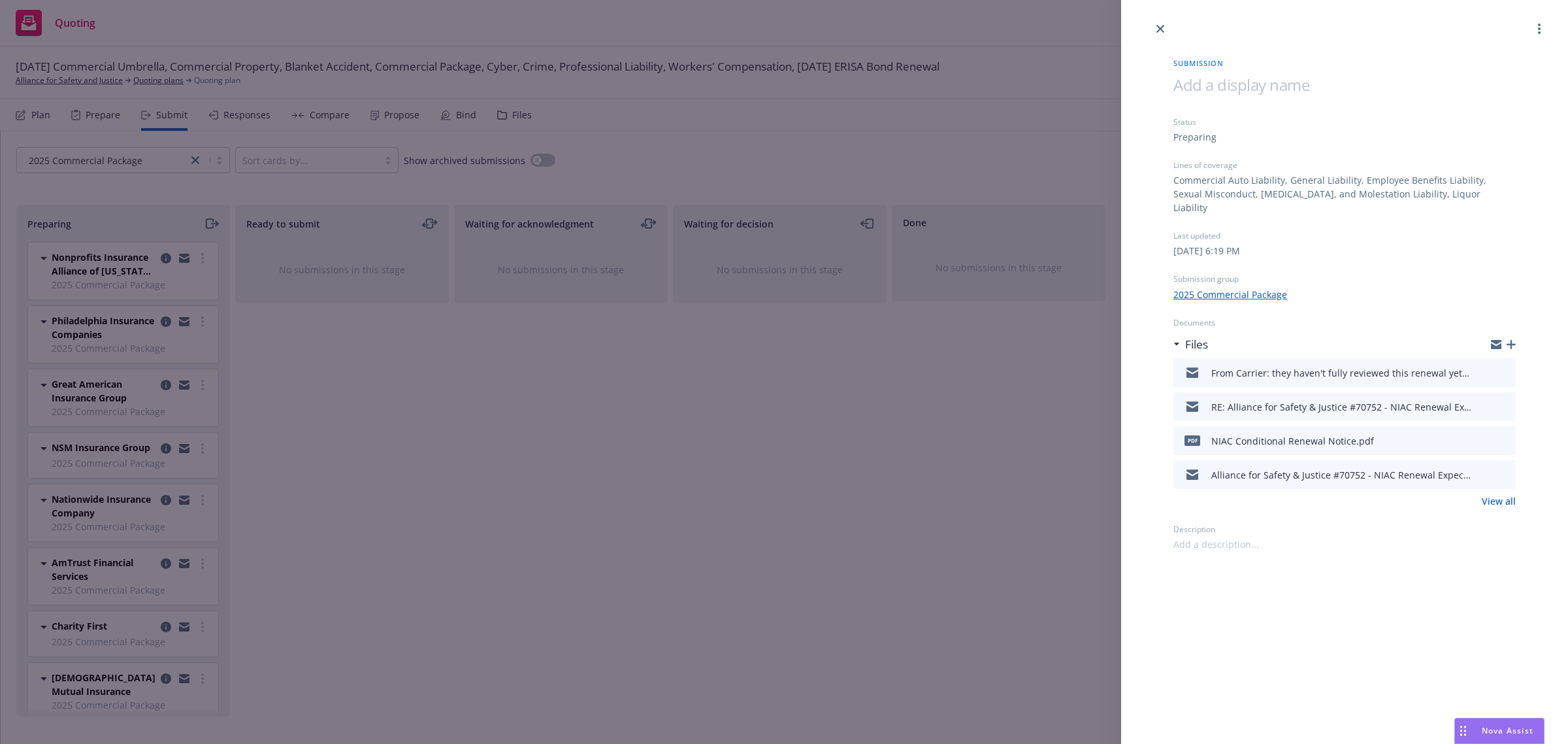
click at [1510, 366] on button "preview file" at bounding box center [1503, 372] width 14 height 12
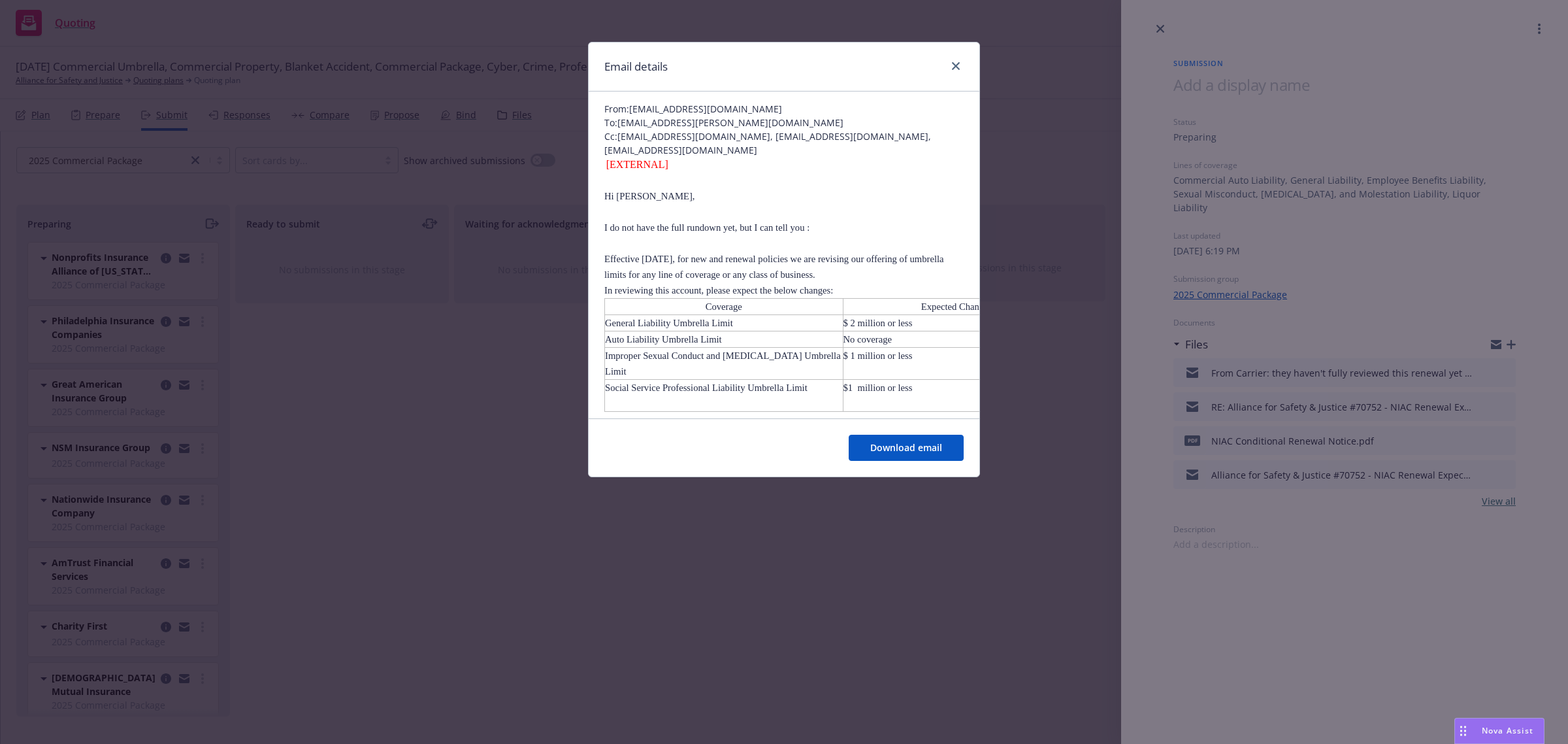
scroll to position [82, 0]
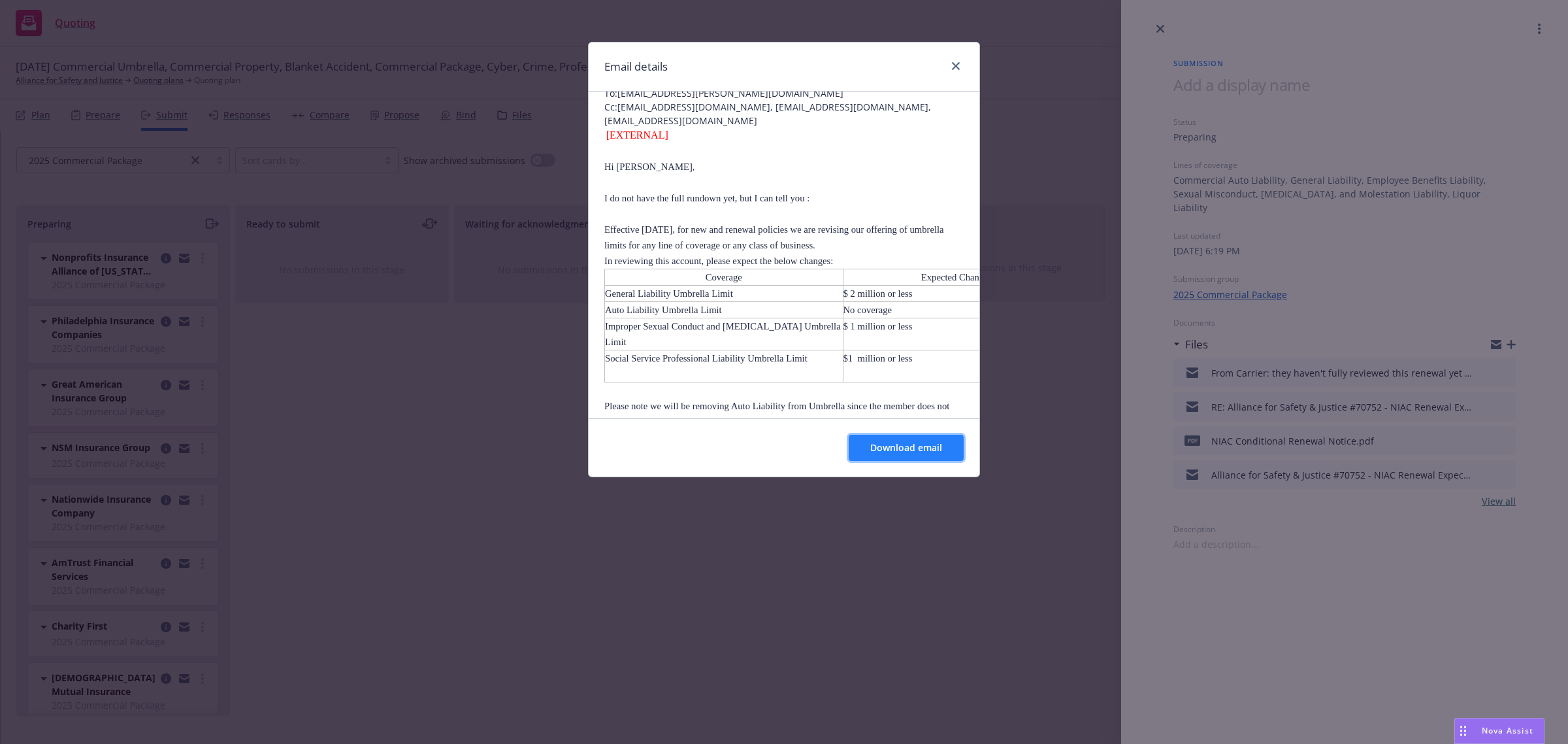
click at [919, 441] on span "Download email" at bounding box center [906, 447] width 72 height 12
